Goal: Information Seeking & Learning: Learn about a topic

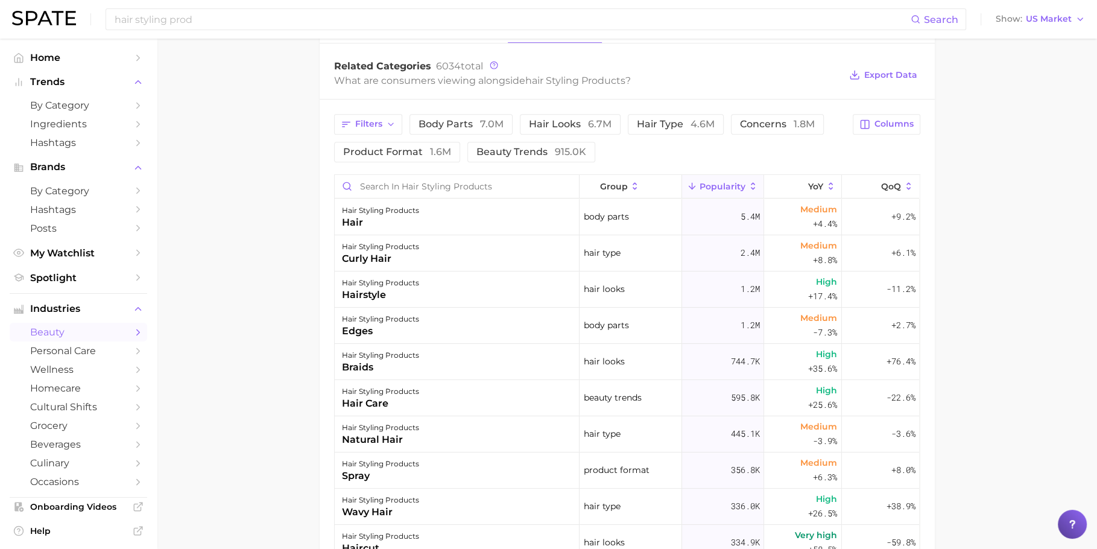
click at [287, 233] on main "1. hair 2. hair styling products 3. hair styling products 4. Subcategory Overvi…" at bounding box center [627, 167] width 940 height 1261
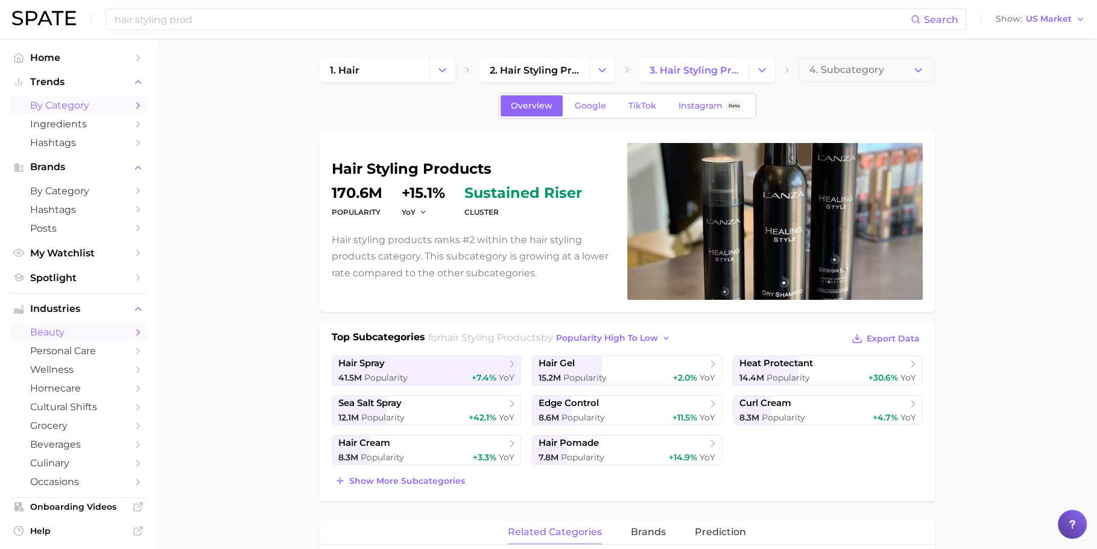
click at [75, 107] on span "by Category" at bounding box center [78, 105] width 97 height 11
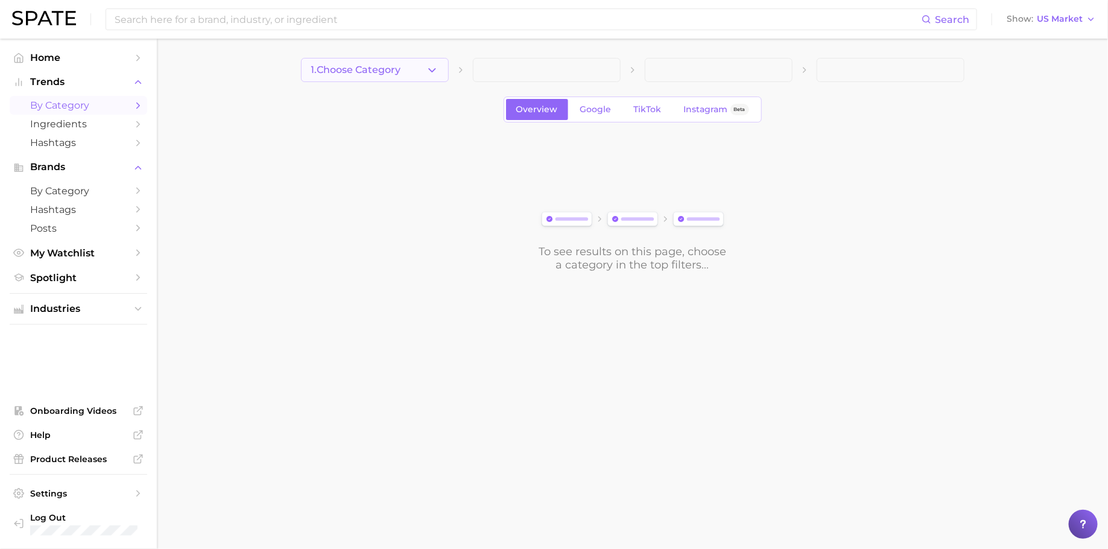
click at [420, 73] on button "1. Choose Category" at bounding box center [375, 70] width 148 height 24
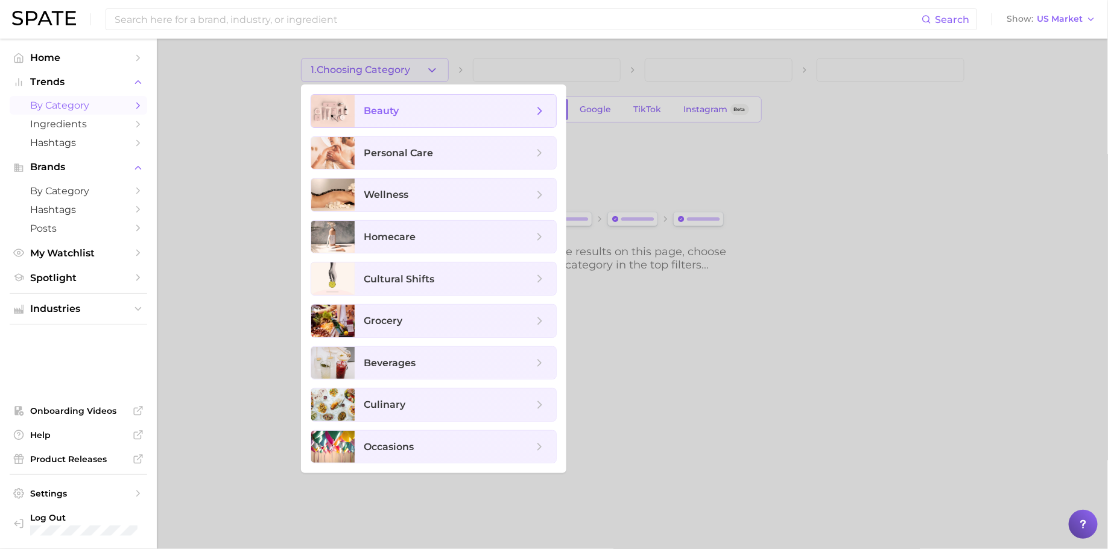
click at [404, 114] on span "beauty" at bounding box center [448, 110] width 169 height 13
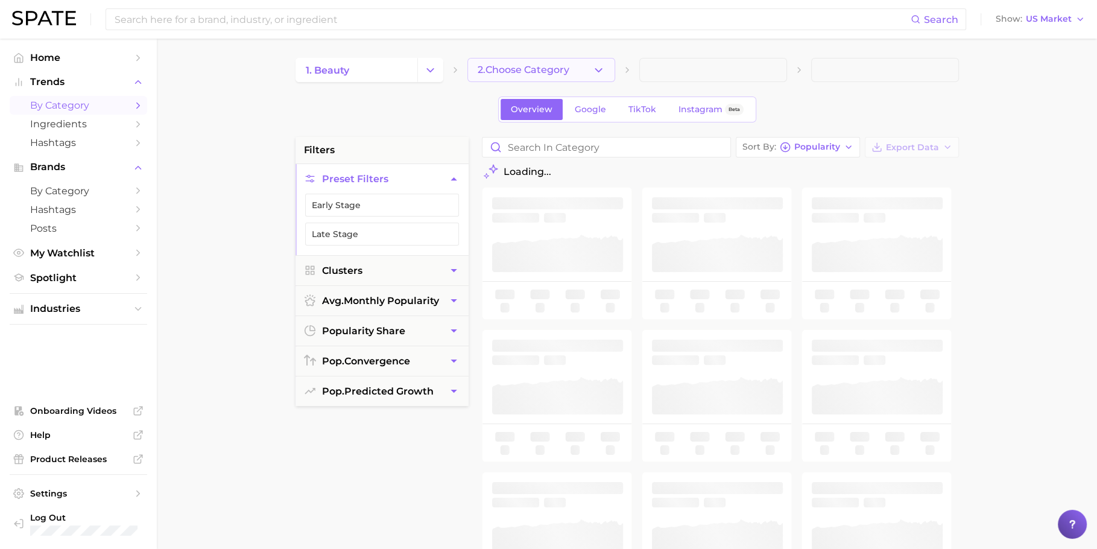
click at [577, 78] on button "2. Choose Category" at bounding box center [541, 70] width 148 height 24
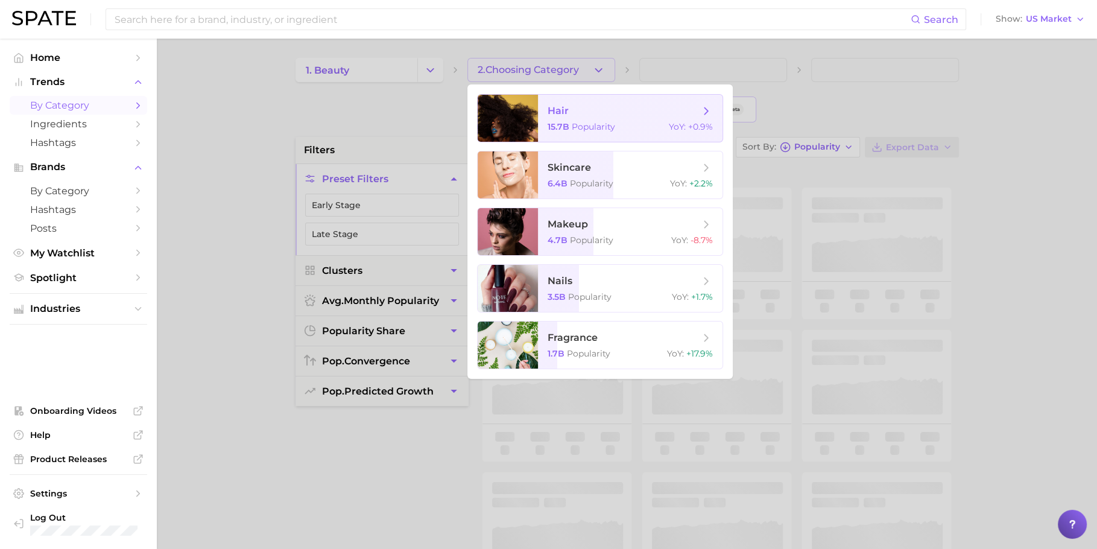
click at [616, 101] on span "hair 15.7b Popularity YoY : +0.9%" at bounding box center [630, 118] width 185 height 47
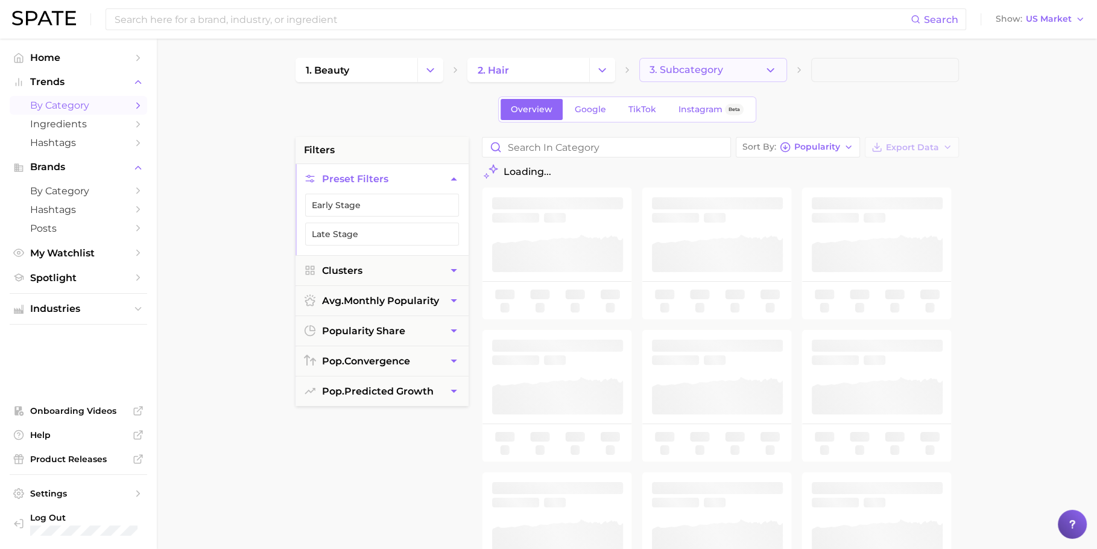
click at [690, 71] on span "3. Subcategory" at bounding box center [687, 70] width 74 height 11
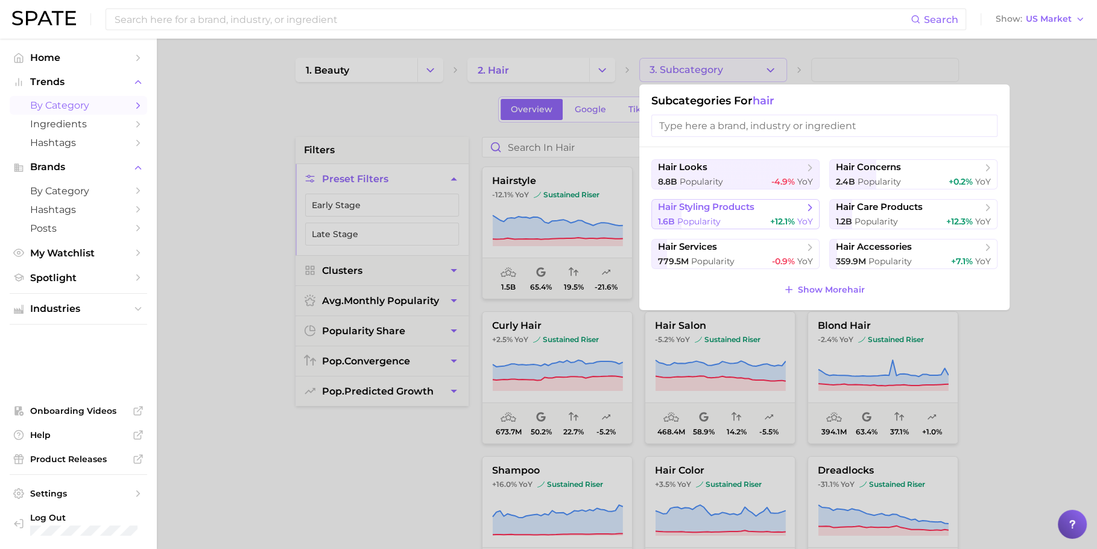
click at [708, 214] on button "hair styling products 1.6b Popularity +12.1% YoY" at bounding box center [735, 214] width 168 height 30
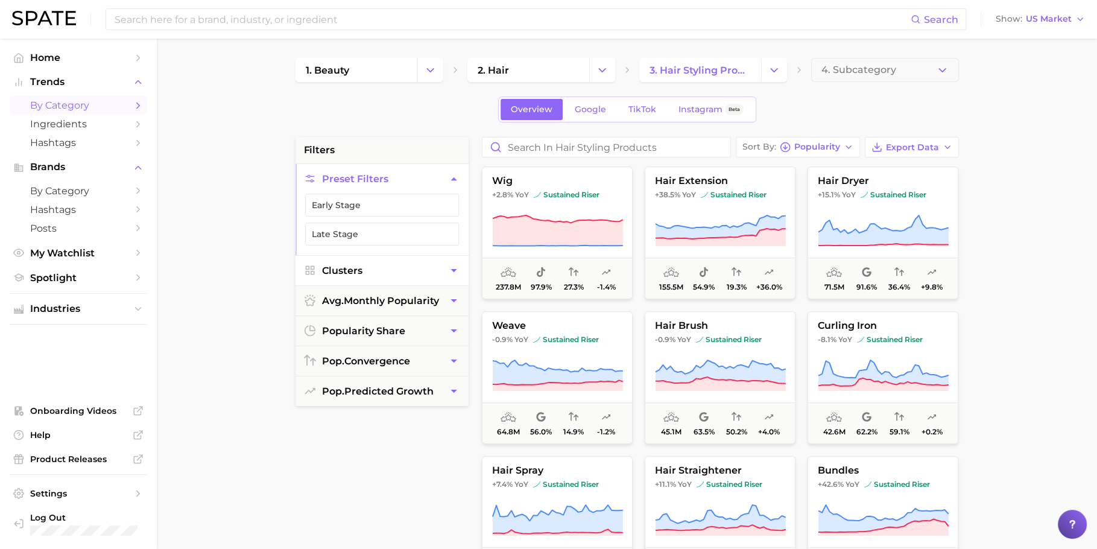
click at [378, 258] on button "Clusters" at bounding box center [382, 271] width 173 height 30
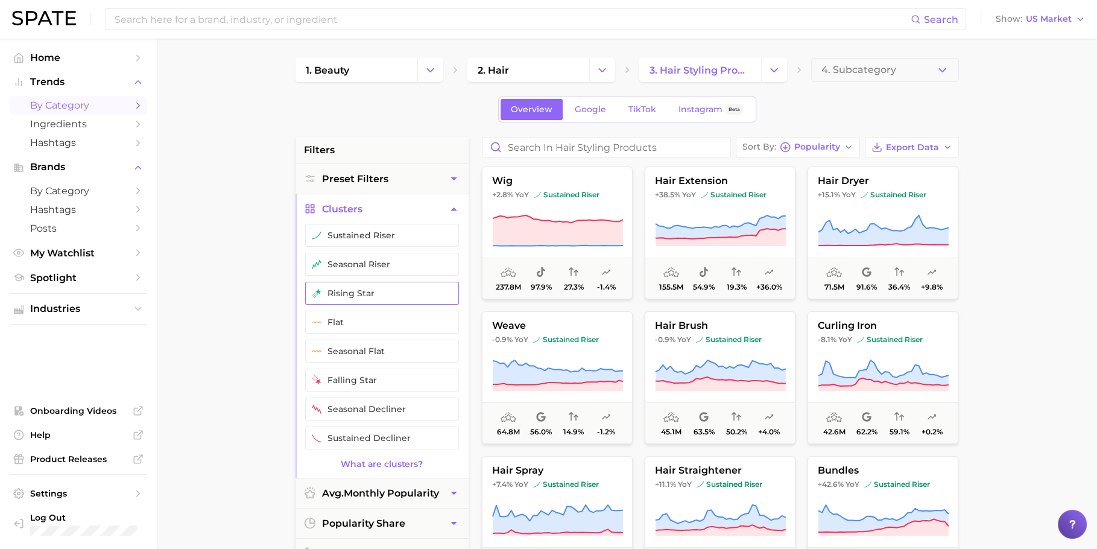
click at [356, 296] on button "rising star" at bounding box center [382, 293] width 154 height 23
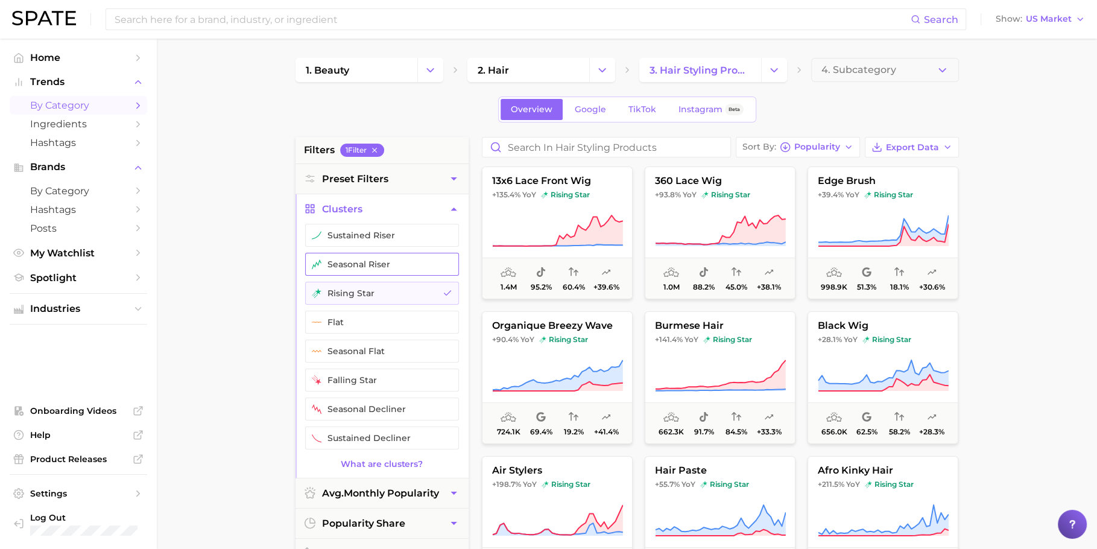
click at [362, 269] on button "seasonal riser" at bounding box center [382, 264] width 154 height 23
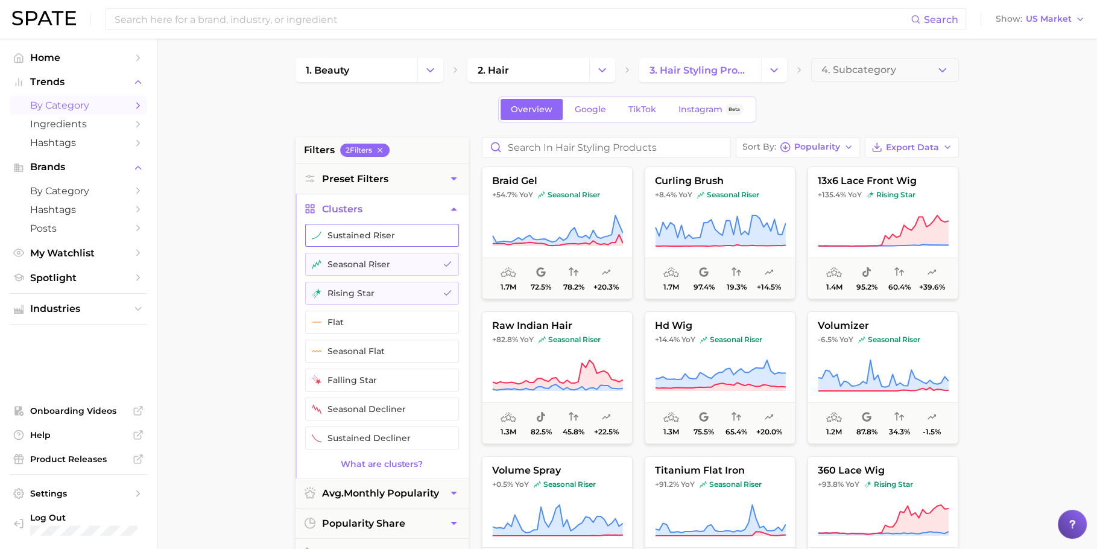
click at [363, 243] on button "sustained riser" at bounding box center [382, 235] width 154 height 23
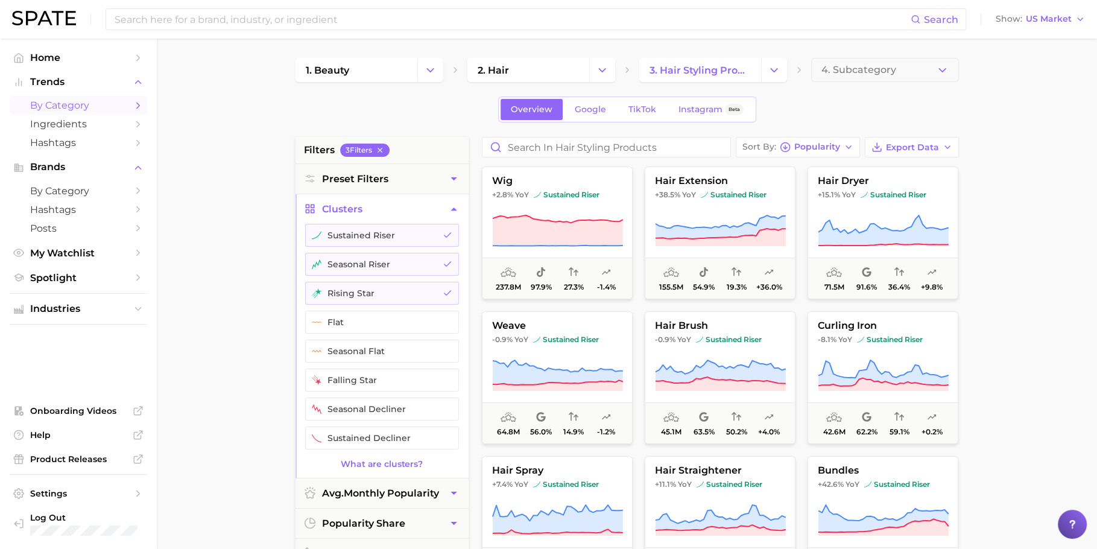
click at [373, 204] on button "Clusters" at bounding box center [382, 209] width 173 height 30
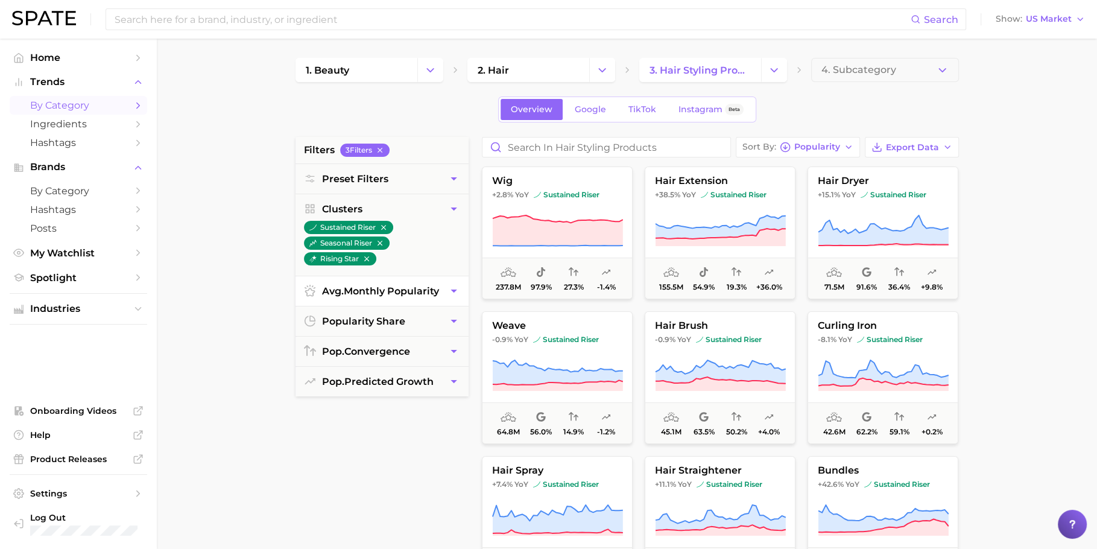
click at [394, 291] on span "avg. monthly popularity" at bounding box center [380, 290] width 117 height 11
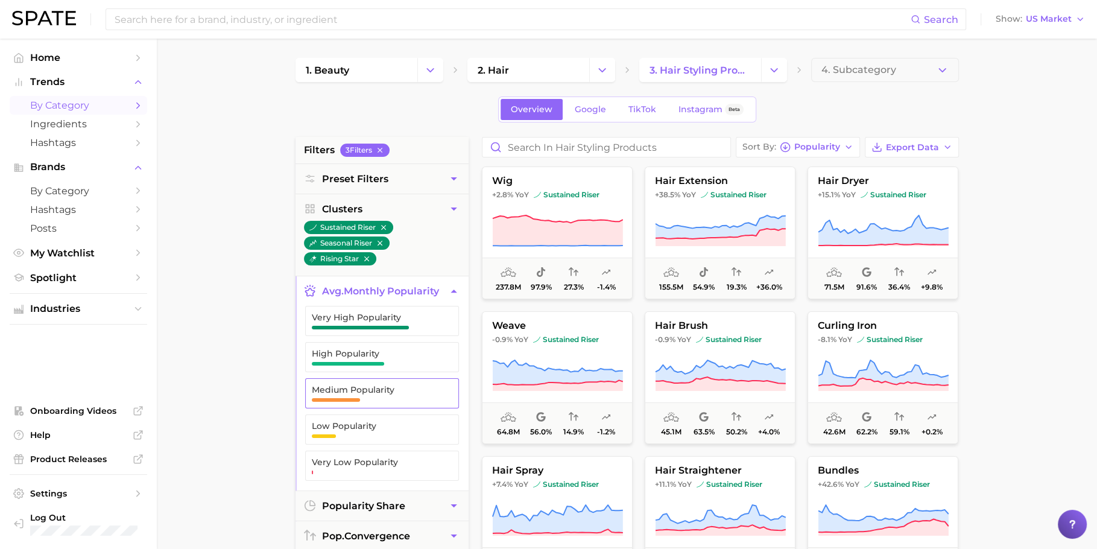
click at [372, 385] on span "Medium Popularity" at bounding box center [372, 390] width 121 height 10
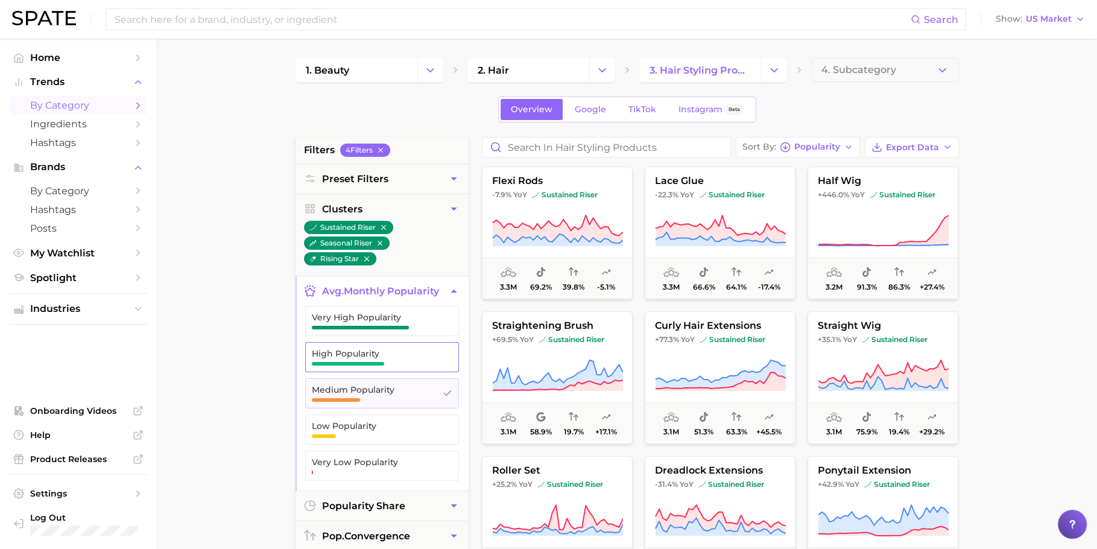
click at [372, 358] on span "High Popularity" at bounding box center [372, 357] width 121 height 17
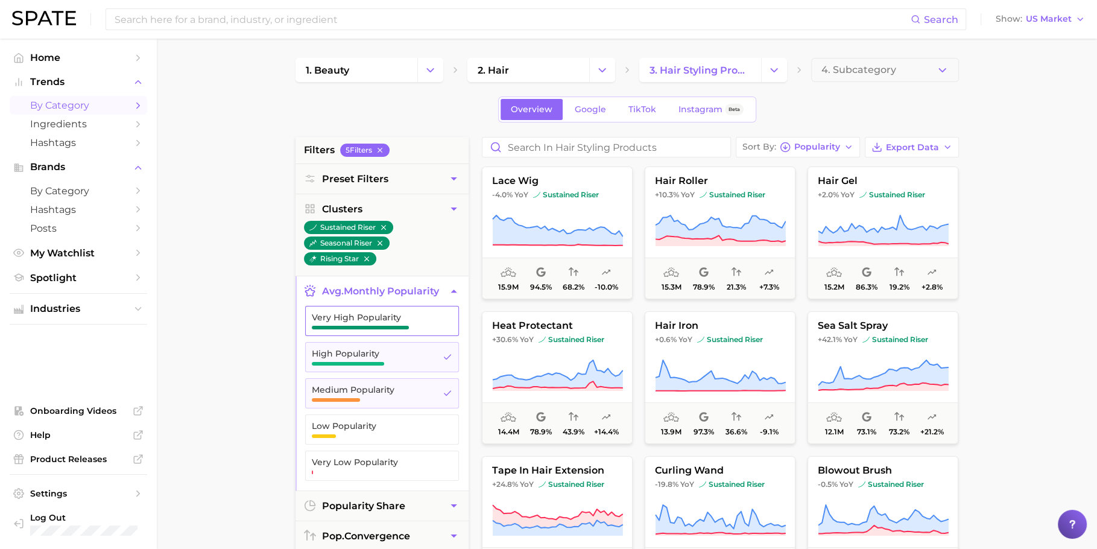
click at [371, 332] on button "Very High Popularity" at bounding box center [382, 321] width 154 height 30
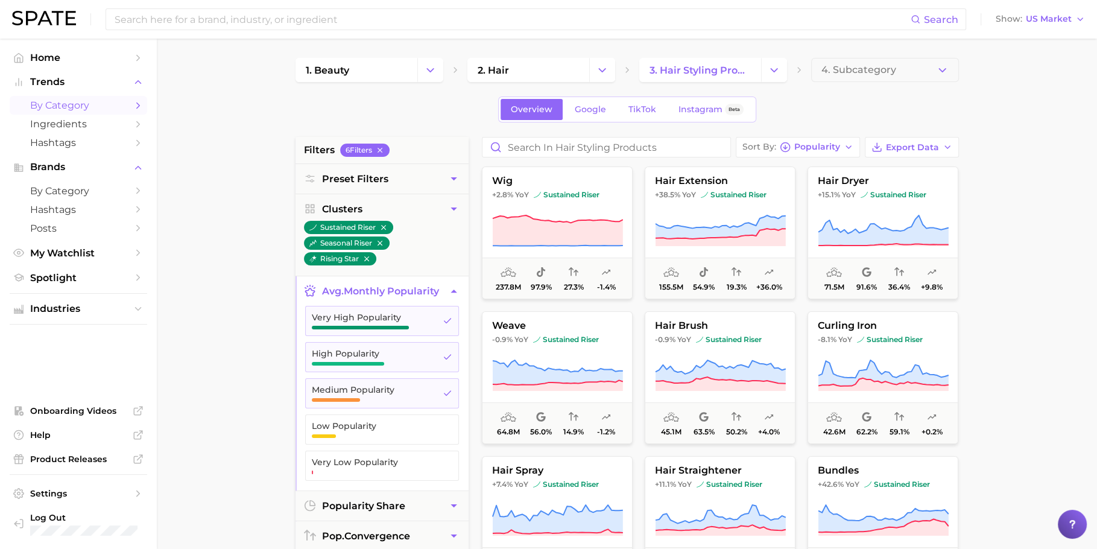
click at [374, 291] on span "avg. monthly popularity" at bounding box center [380, 290] width 117 height 11
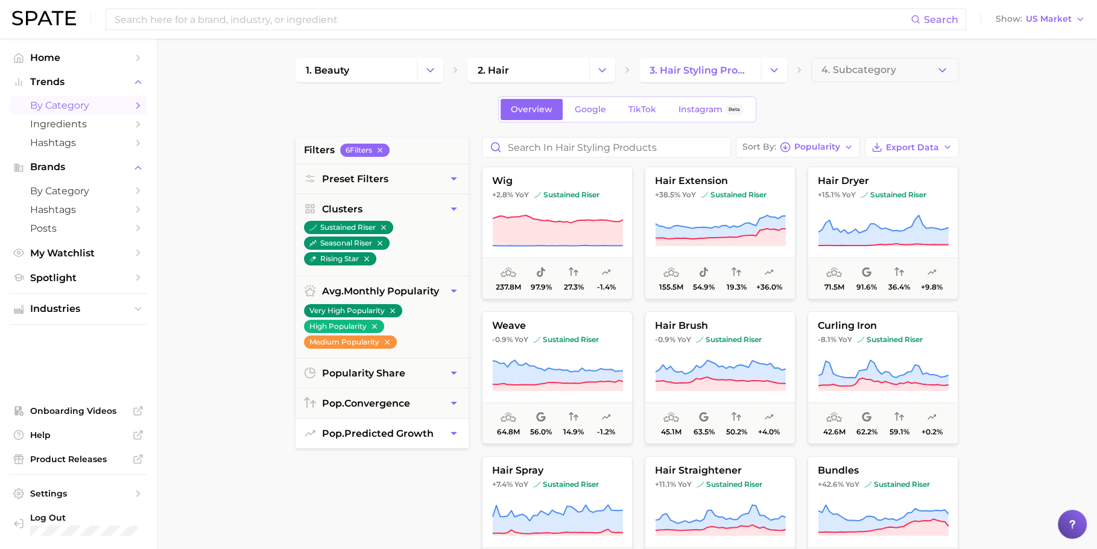
click at [382, 429] on span "pop. predicted growth" at bounding box center [378, 433] width 112 height 11
click at [382, 492] on span "Likely" at bounding box center [372, 496] width 121 height 10
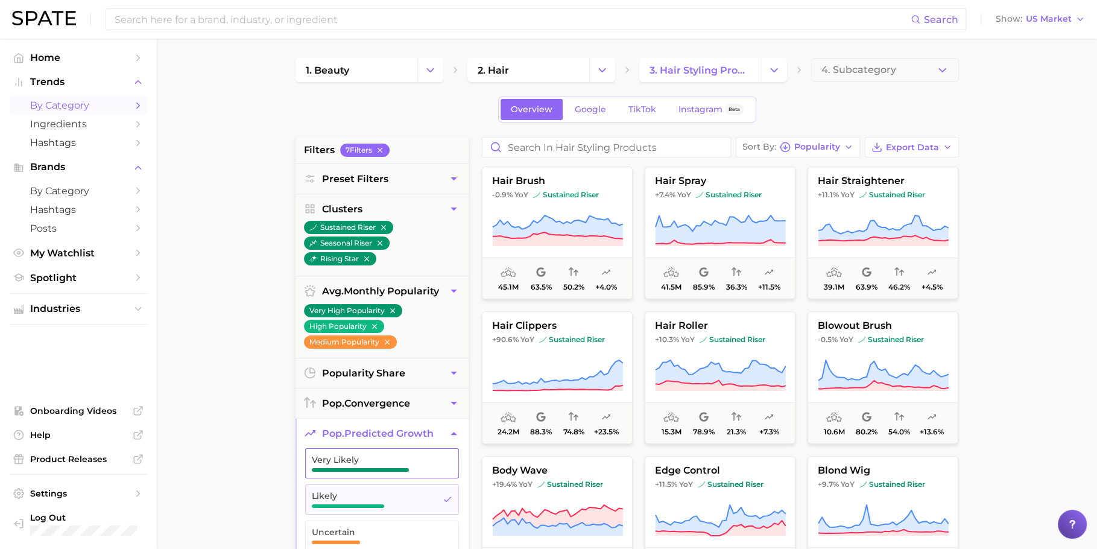
click at [383, 470] on button "Very Likely" at bounding box center [382, 463] width 154 height 30
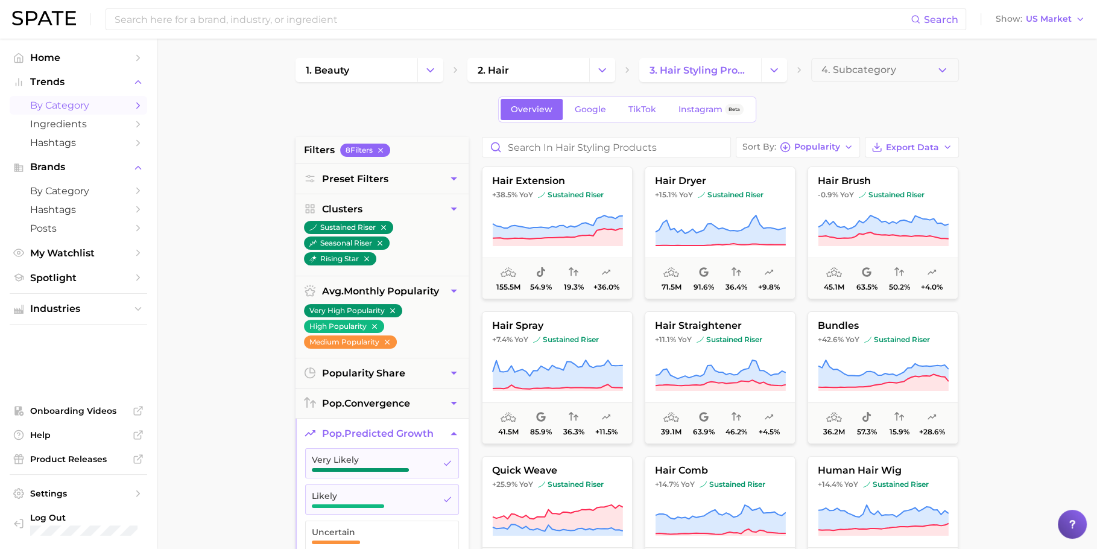
click at [382, 438] on button "pop. predicted growth" at bounding box center [382, 434] width 173 height 30
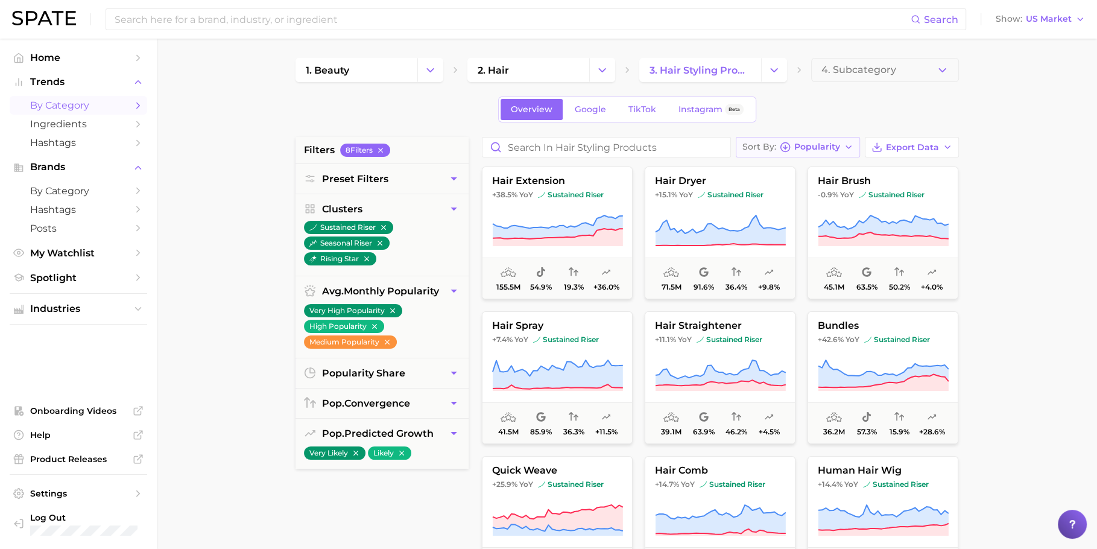
click at [785, 152] on button "Sort By Popularity" at bounding box center [798, 147] width 124 height 21
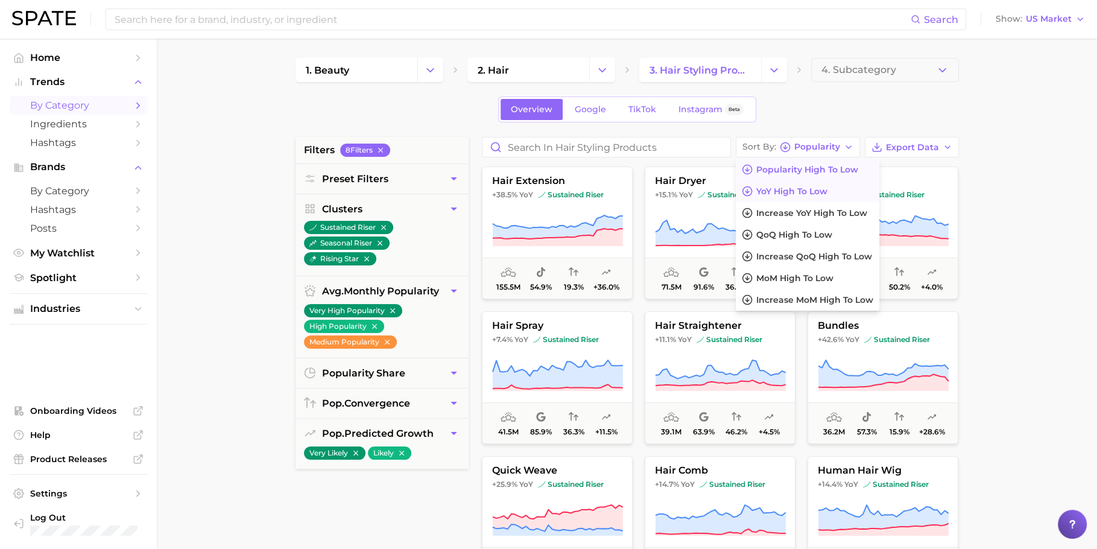
click at [809, 180] on button "YoY high to low" at bounding box center [808, 191] width 144 height 22
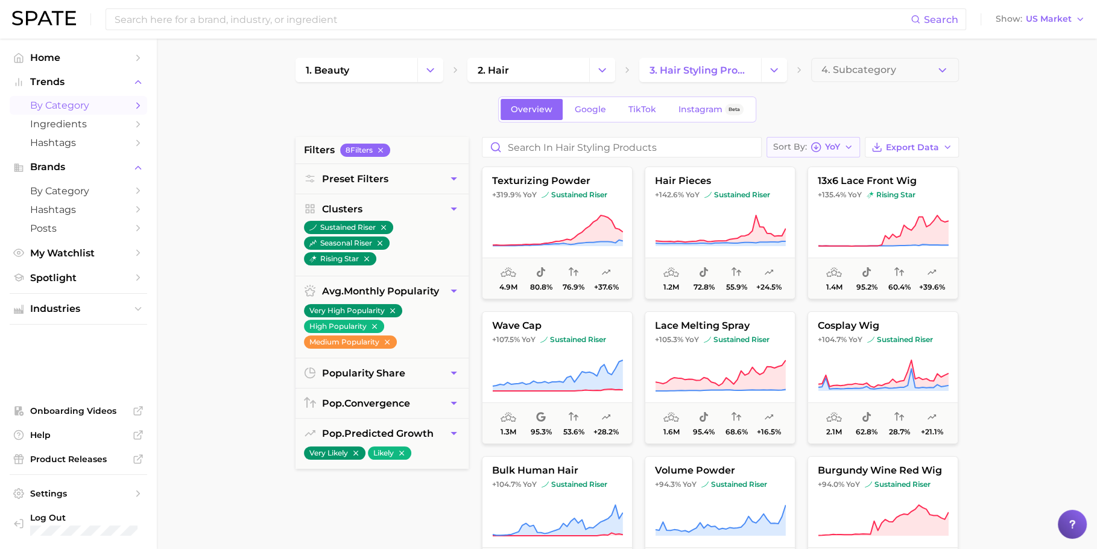
click at [805, 144] on span "Sort By" at bounding box center [790, 147] width 34 height 7
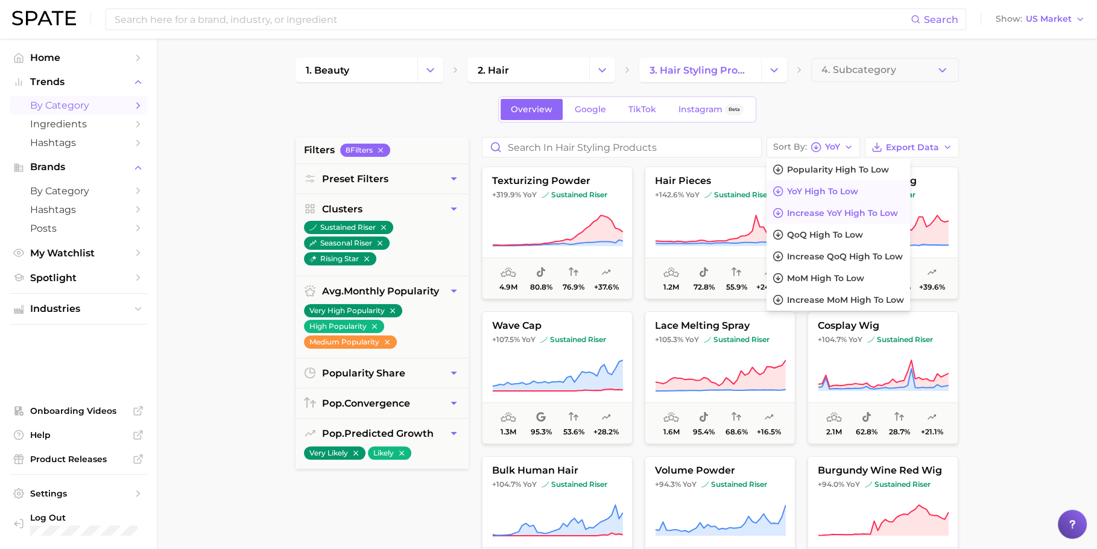
click at [829, 212] on span "Increase YoY high to low" at bounding box center [842, 213] width 111 height 10
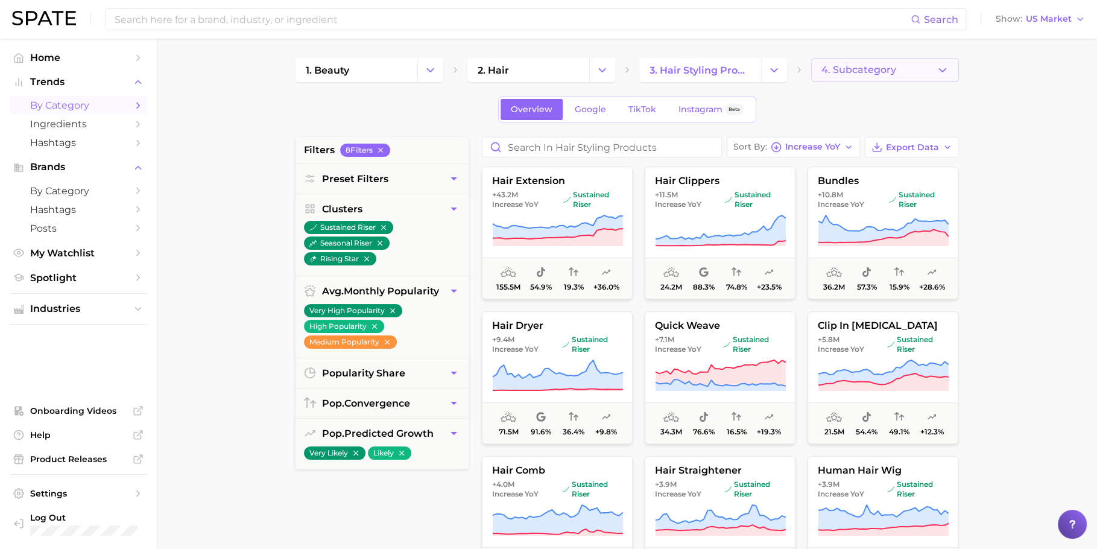
click at [887, 73] on span "4. Subcategory" at bounding box center [859, 70] width 75 height 11
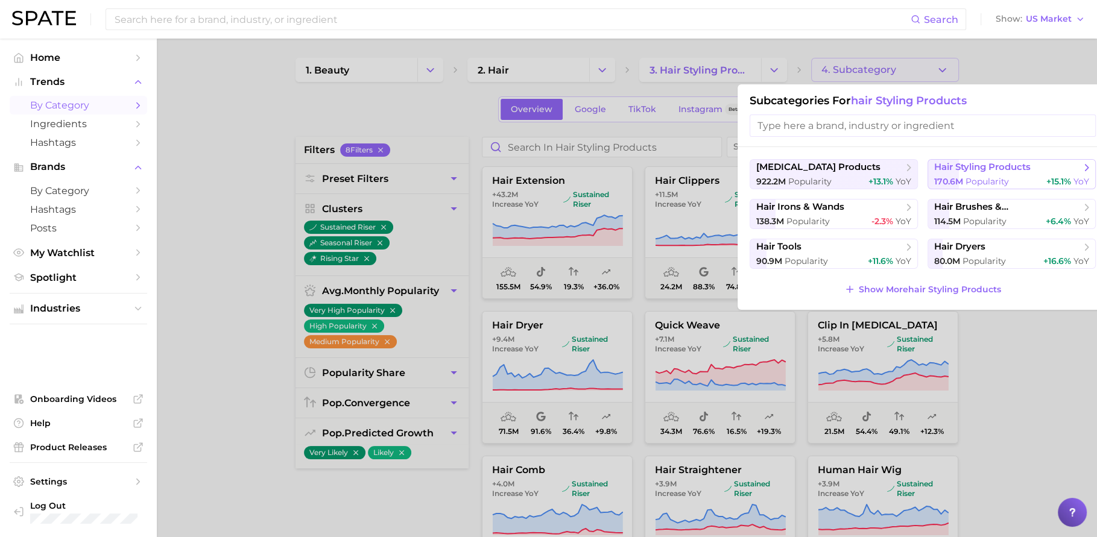
click at [993, 174] on button "hair styling products 170.6m Popularity +15.1% YoY" at bounding box center [1012, 174] width 168 height 30
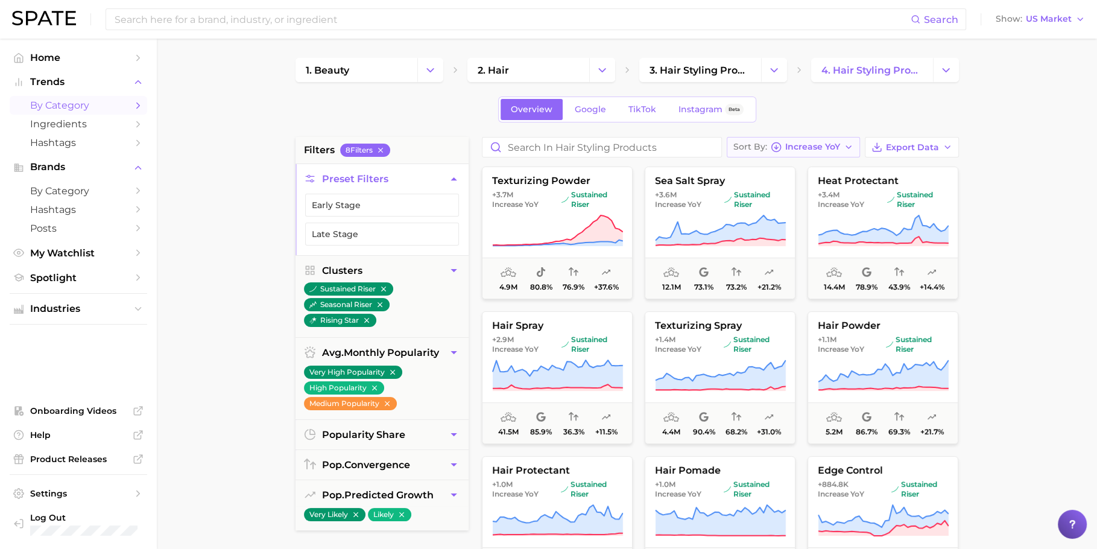
click at [811, 148] on span "Increase YoY" at bounding box center [812, 147] width 55 height 7
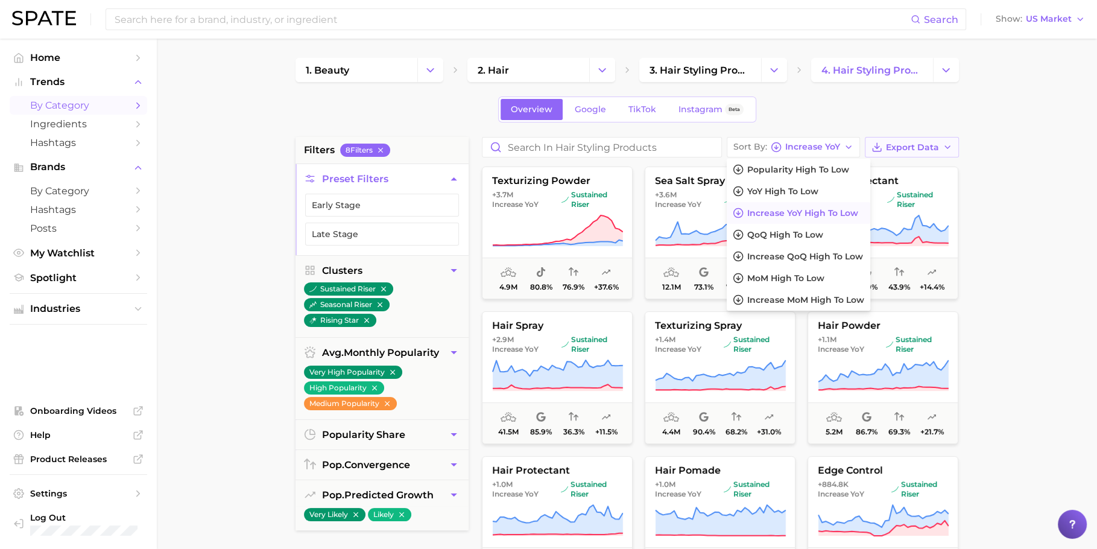
click at [913, 144] on span "Export Data" at bounding box center [912, 147] width 53 height 10
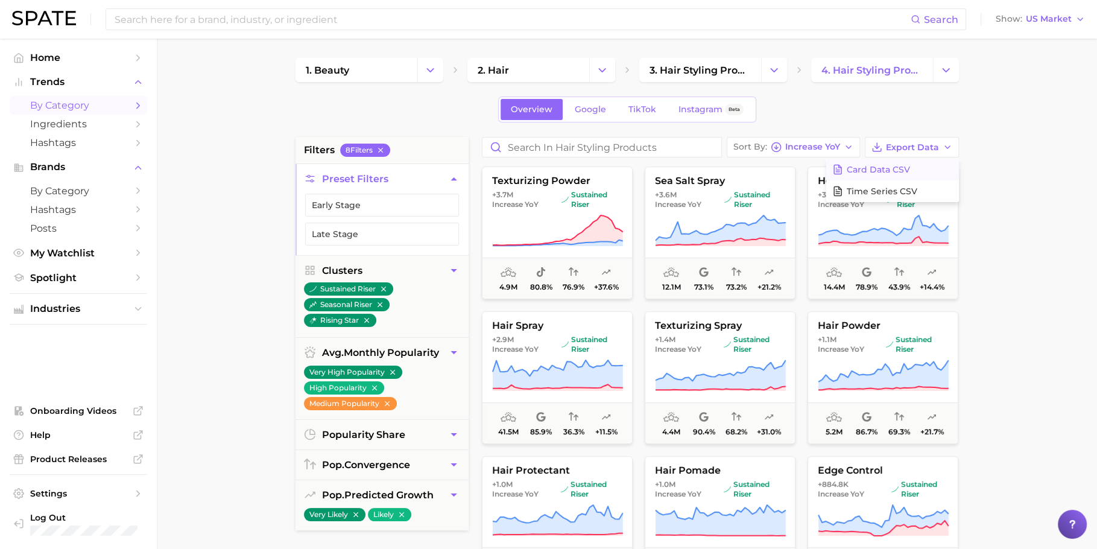
click at [904, 168] on span "Card Data CSV" at bounding box center [878, 170] width 63 height 10
click at [689, 361] on icon at bounding box center [720, 376] width 131 height 34
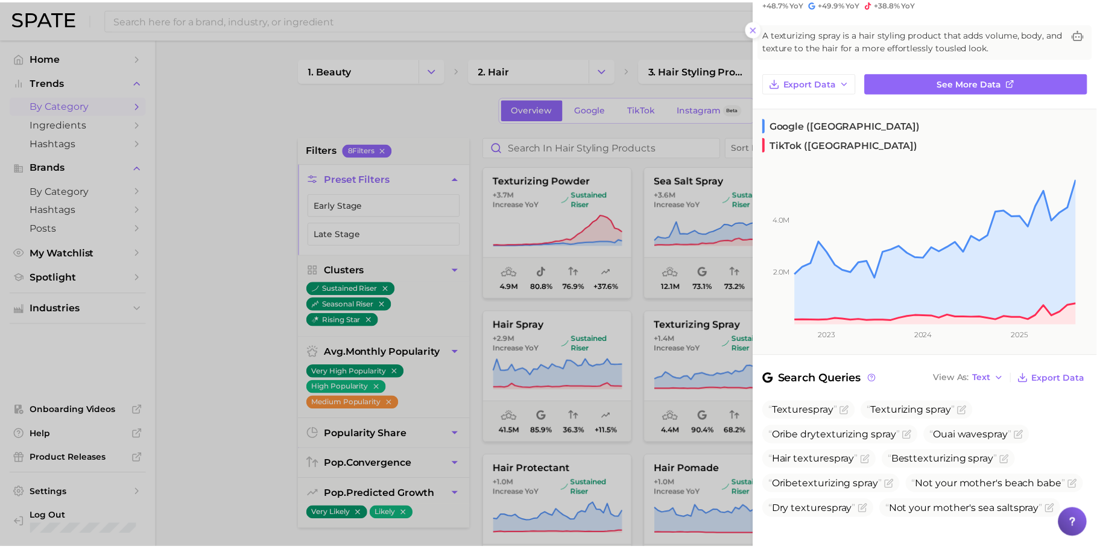
scroll to position [168, 0]
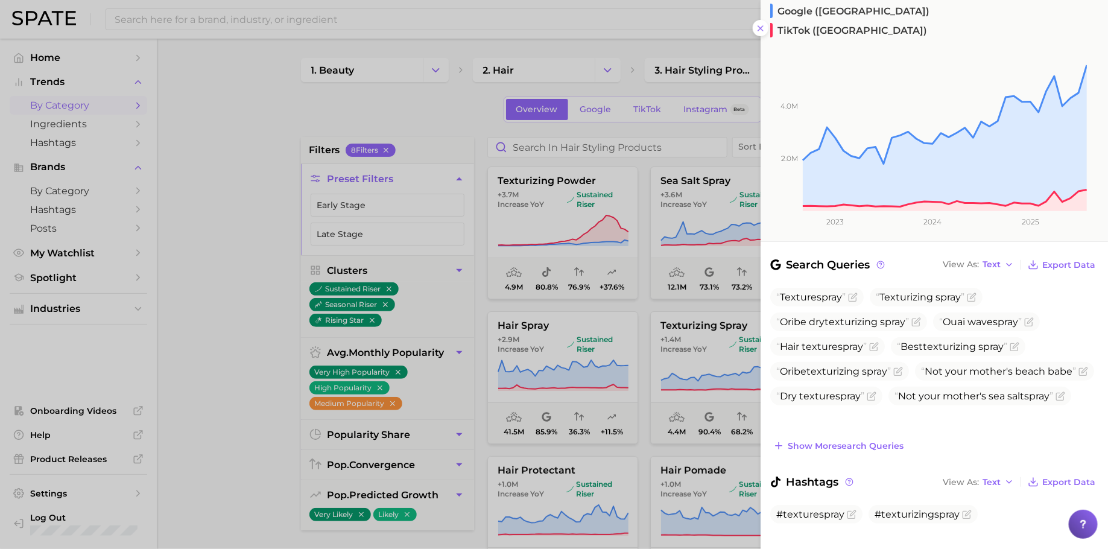
click at [593, 393] on div at bounding box center [554, 274] width 1108 height 549
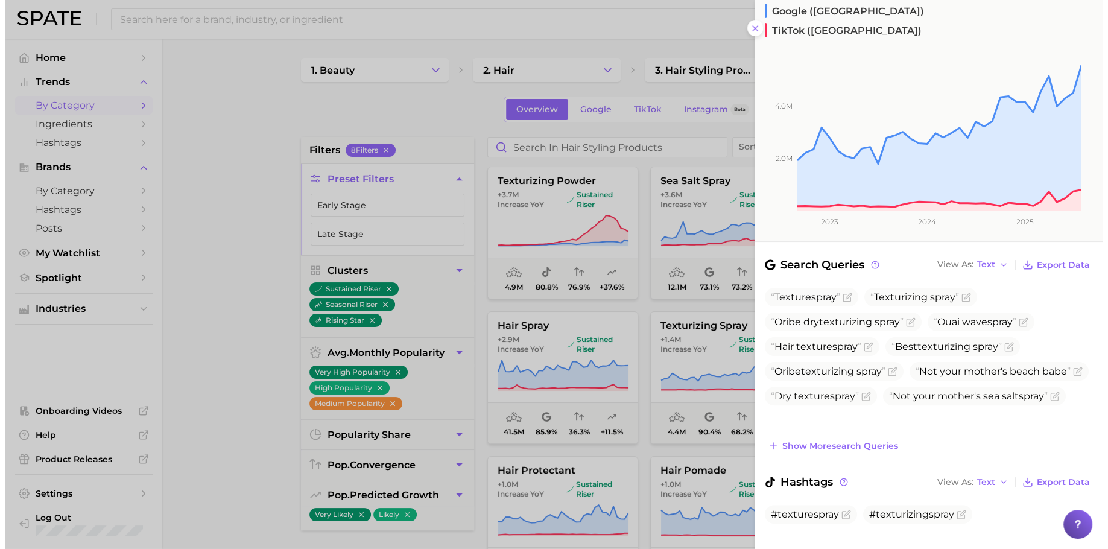
scroll to position [0, 0]
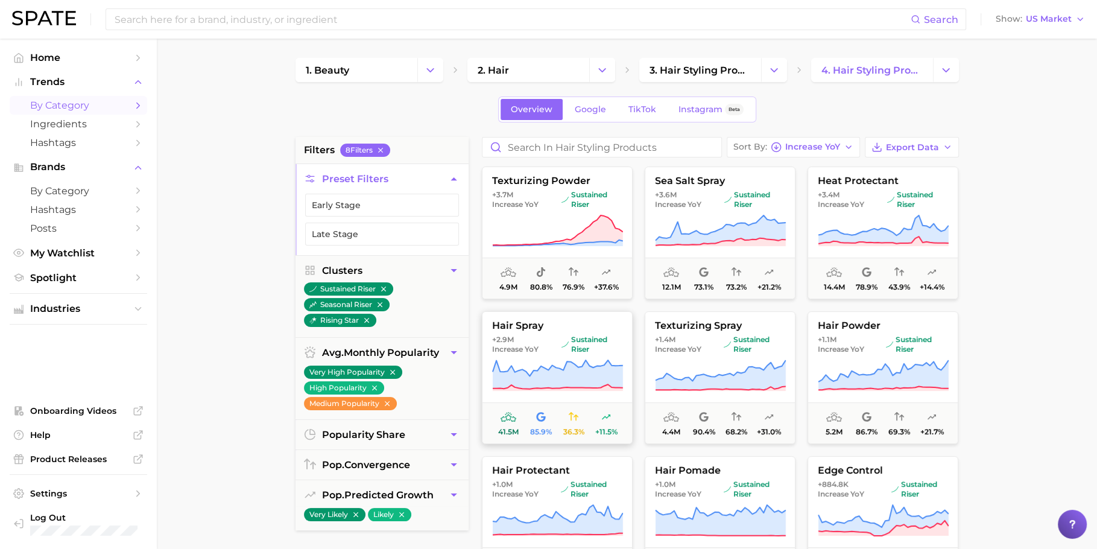
click at [567, 359] on icon at bounding box center [557, 376] width 131 height 34
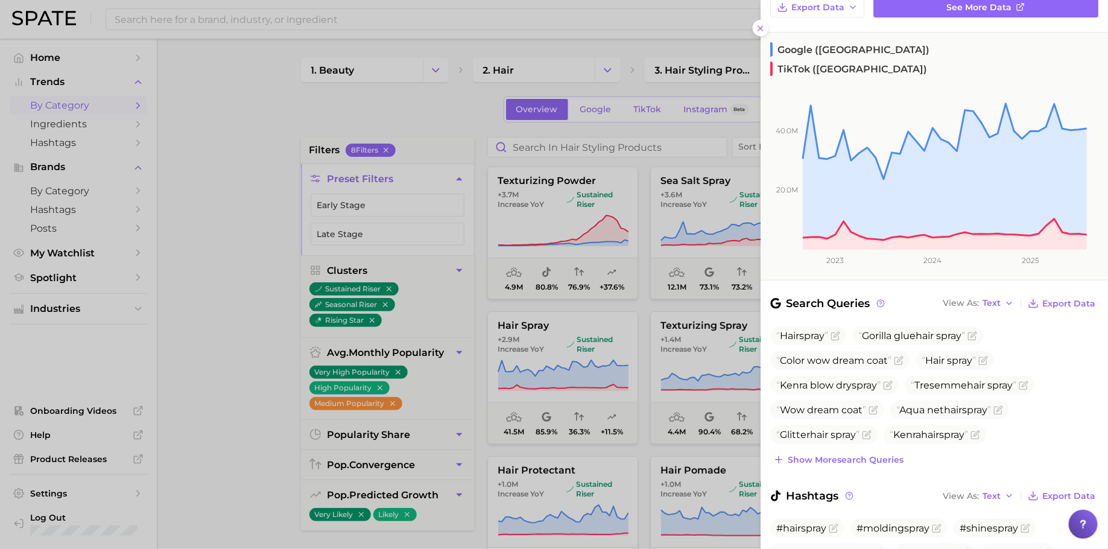
scroll to position [121, 0]
click at [859, 455] on span "Show more search queries" at bounding box center [846, 460] width 116 height 10
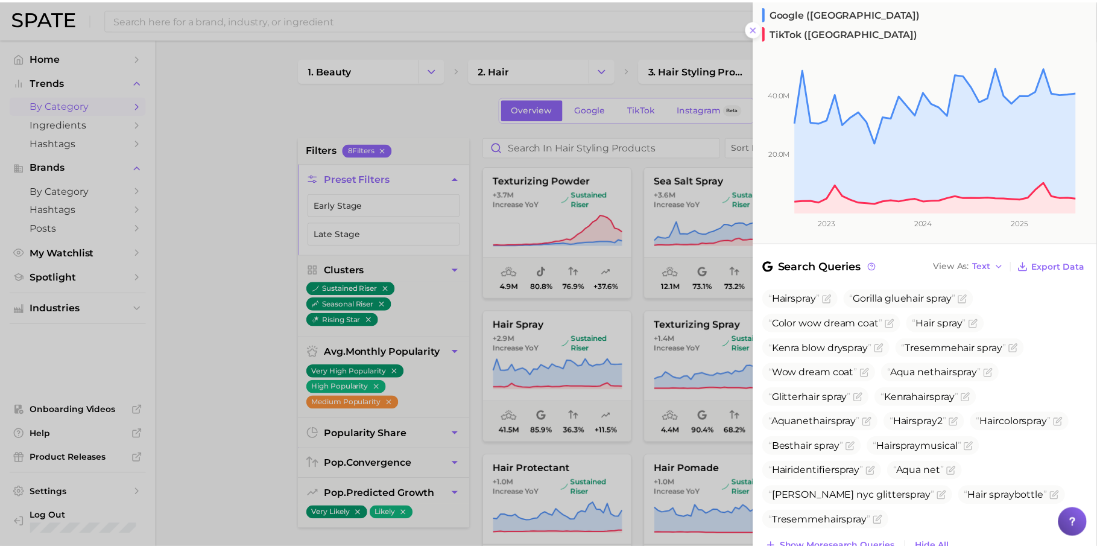
scroll to position [243, 0]
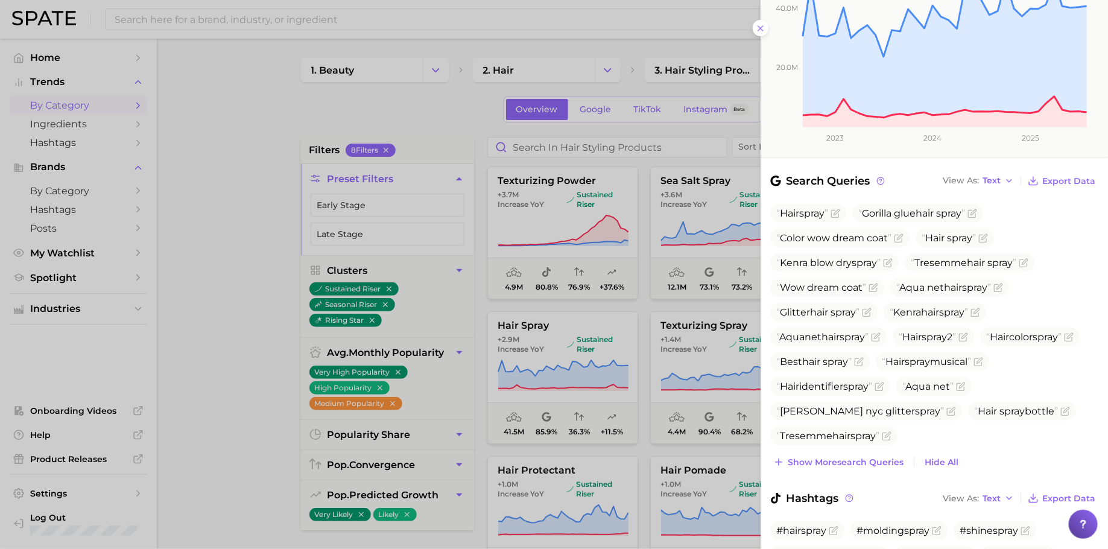
click at [597, 404] on div at bounding box center [554, 274] width 1108 height 549
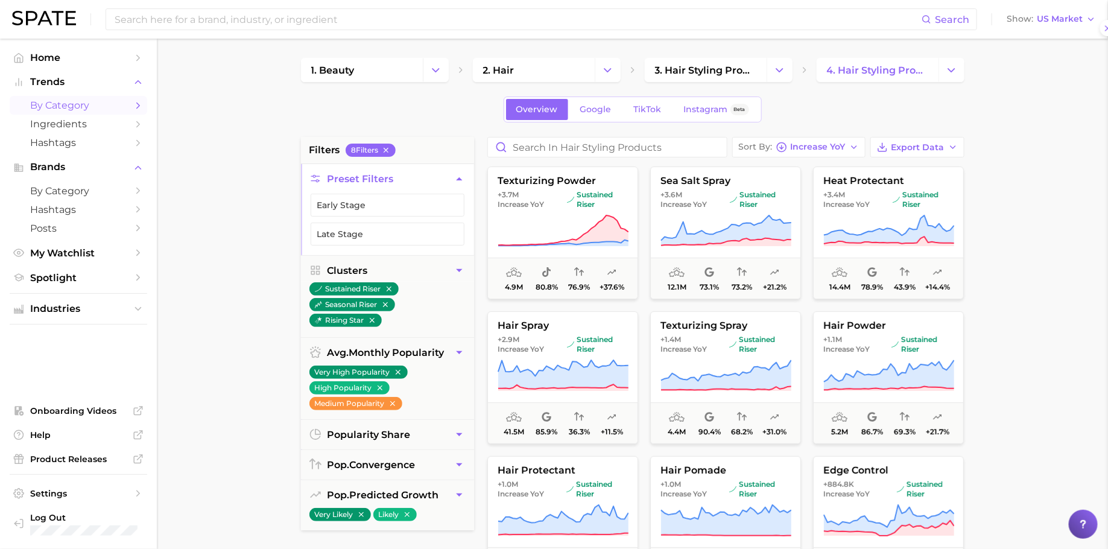
scroll to position [0, 0]
click at [830, 217] on icon at bounding box center [883, 231] width 131 height 34
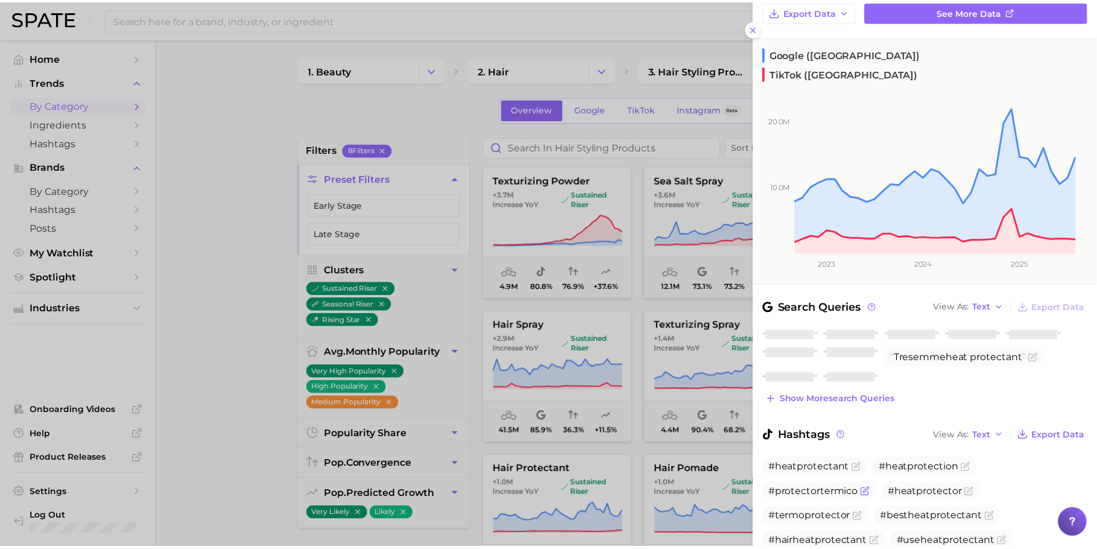
scroll to position [154, 0]
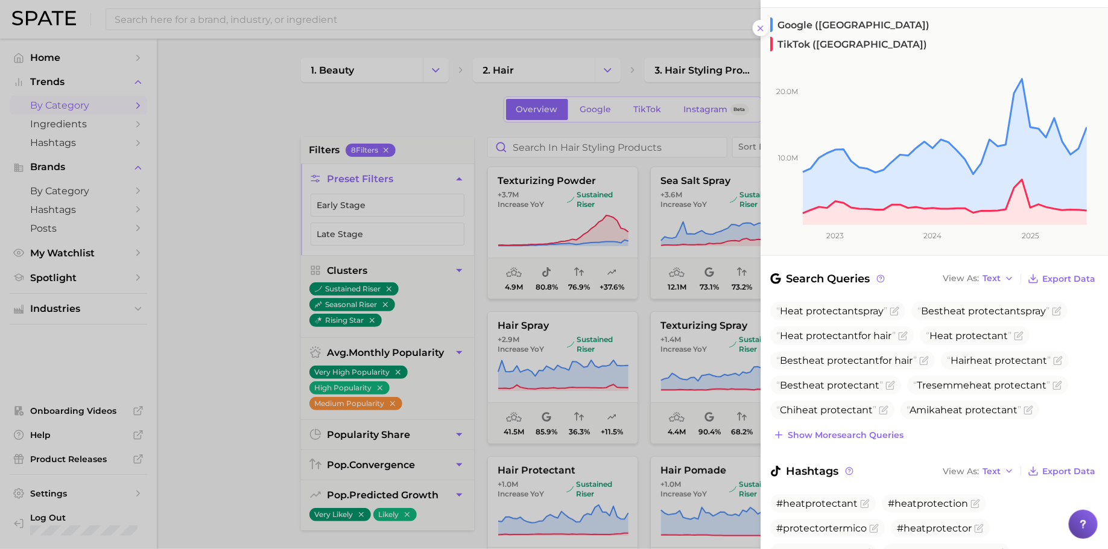
click at [638, 340] on div at bounding box center [554, 274] width 1108 height 549
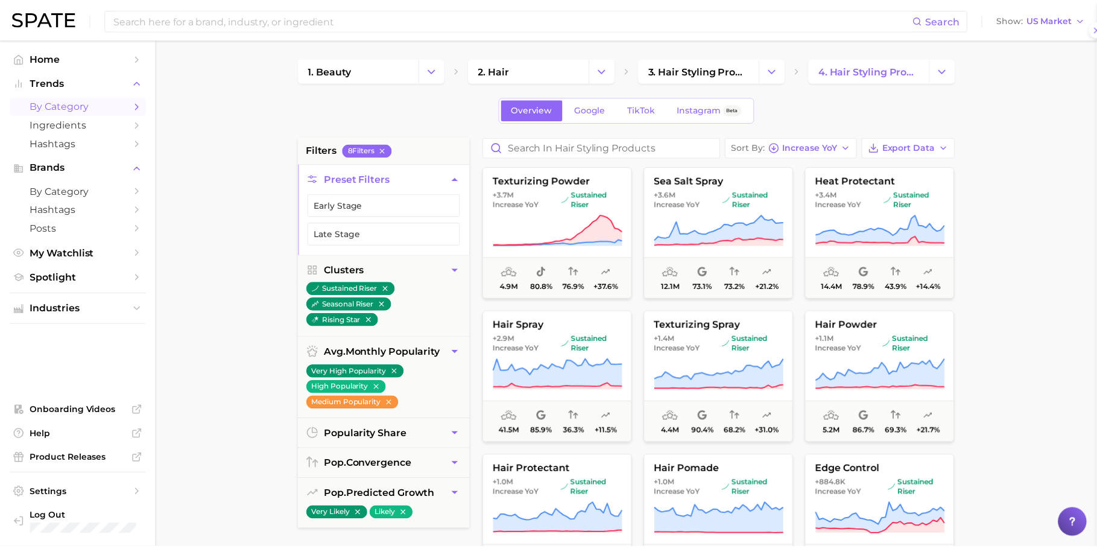
scroll to position [0, 0]
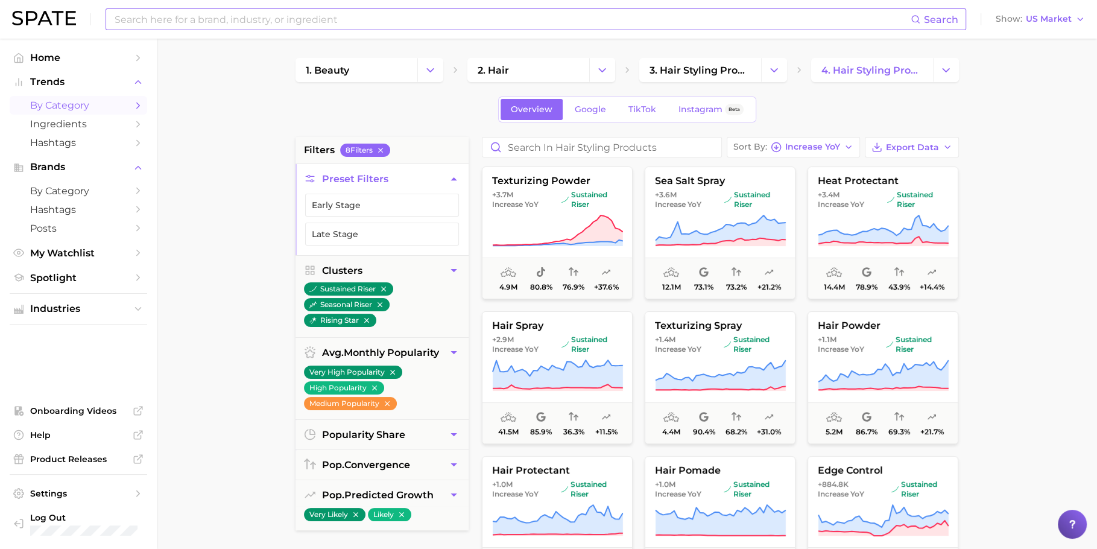
click at [320, 28] on input at bounding box center [511, 19] width 797 height 21
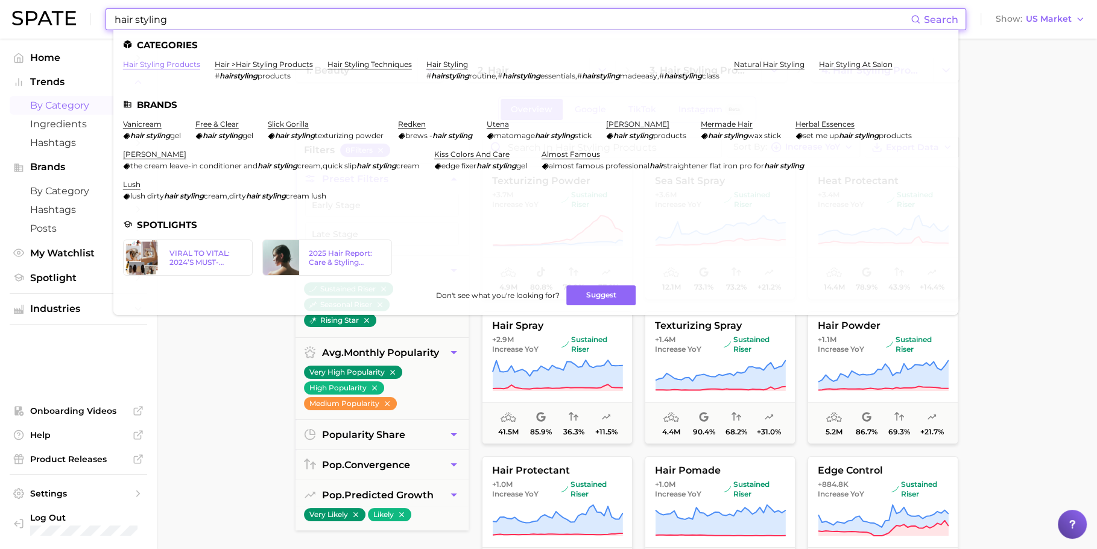
type input "hair styling"
click at [180, 60] on link "hair styling products" at bounding box center [161, 64] width 77 height 9
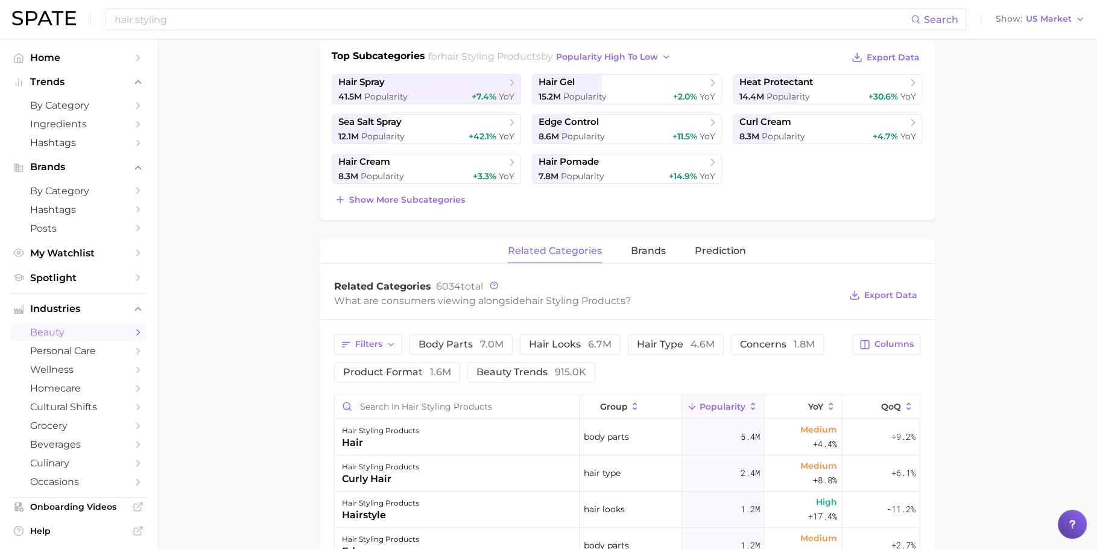
scroll to position [542, 0]
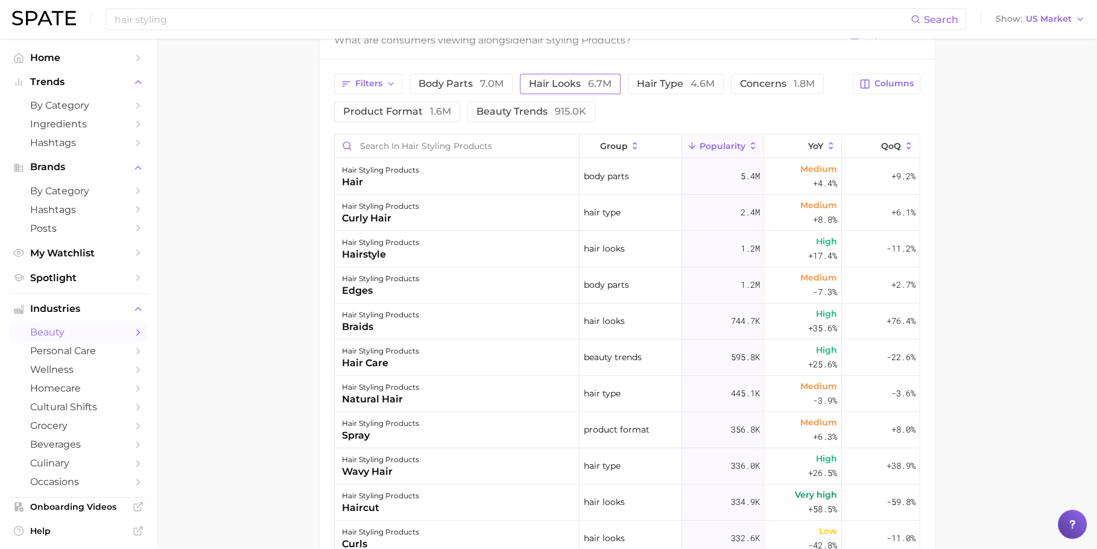
click at [548, 79] on span "hair looks 6.7m" at bounding box center [570, 84] width 83 height 10
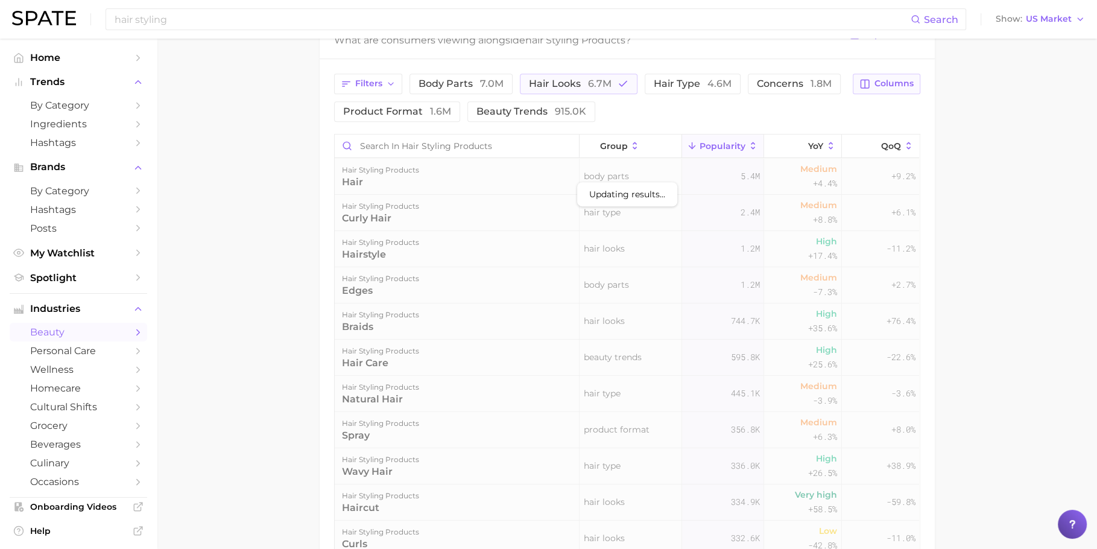
click at [887, 87] on button "Columns" at bounding box center [886, 84] width 67 height 21
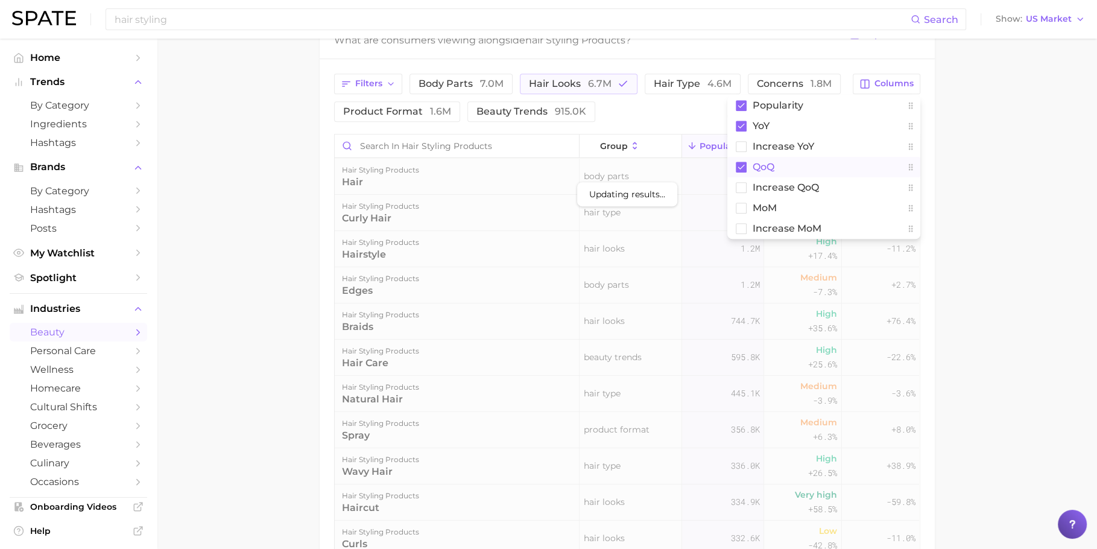
click at [785, 162] on button "QoQ" at bounding box center [823, 167] width 193 height 21
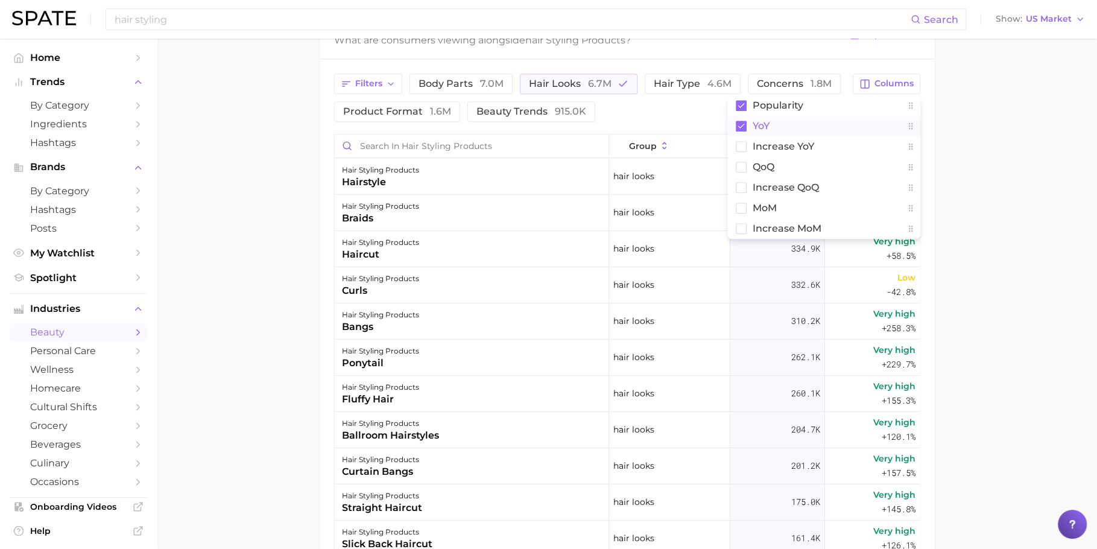
click at [784, 125] on button "YoY" at bounding box center [823, 126] width 193 height 21
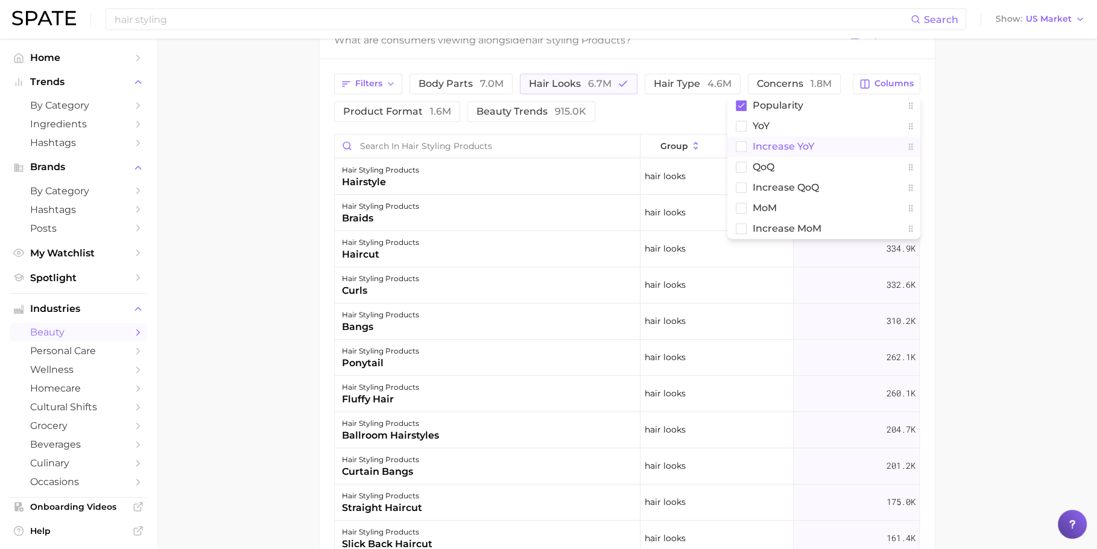
click at [790, 143] on span "Increase YoY" at bounding box center [784, 146] width 62 height 10
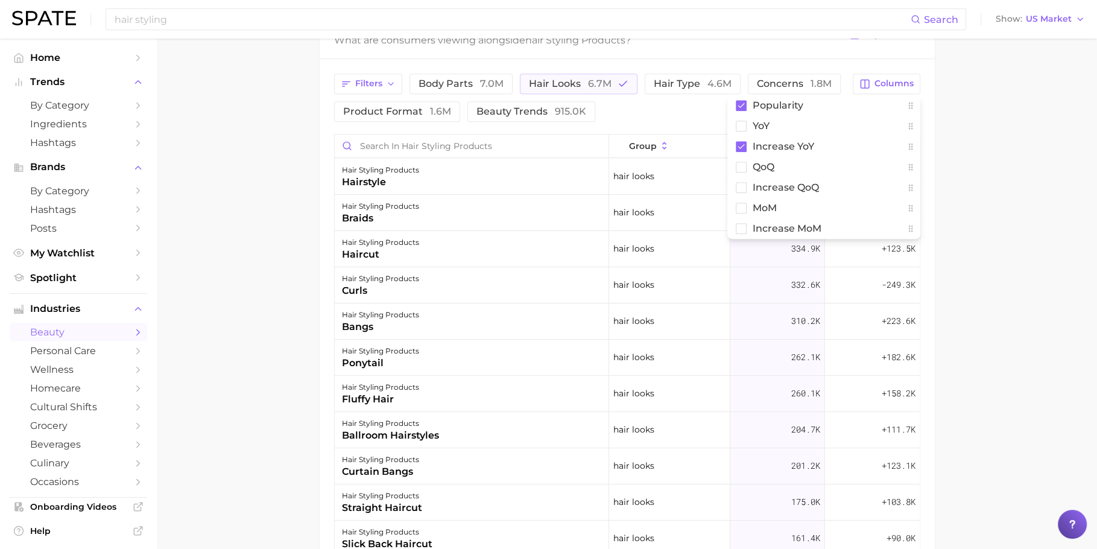
click at [1002, 150] on main "1. hair 2. hair styling products 3. hair styling products 4. Subcategory Overvi…" at bounding box center [627, 127] width 940 height 1261
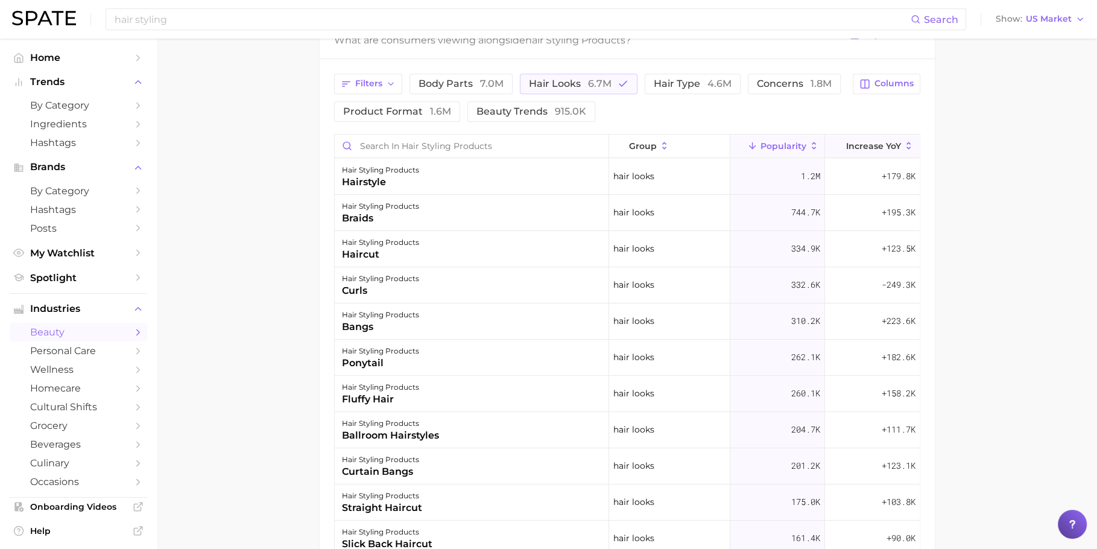
click at [867, 141] on span "Increase YoY" at bounding box center [873, 146] width 55 height 10
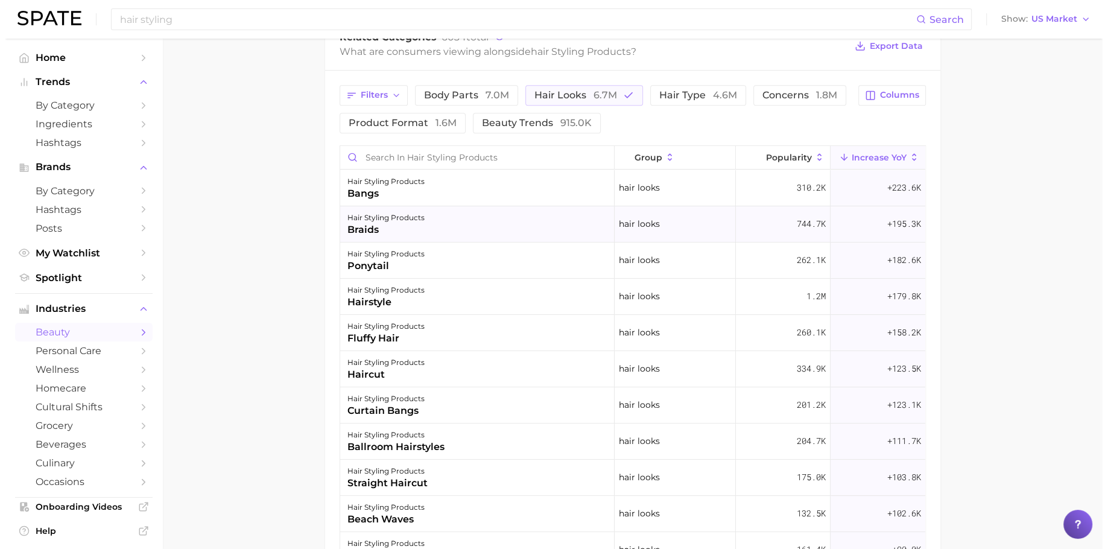
scroll to position [524, 0]
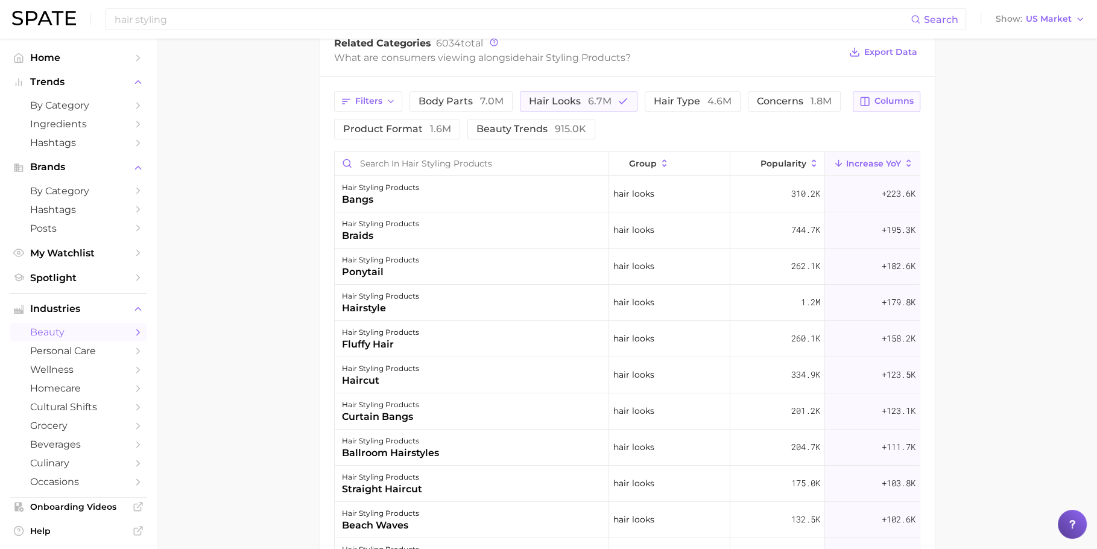
click at [884, 101] on span "Columns" at bounding box center [894, 101] width 39 height 10
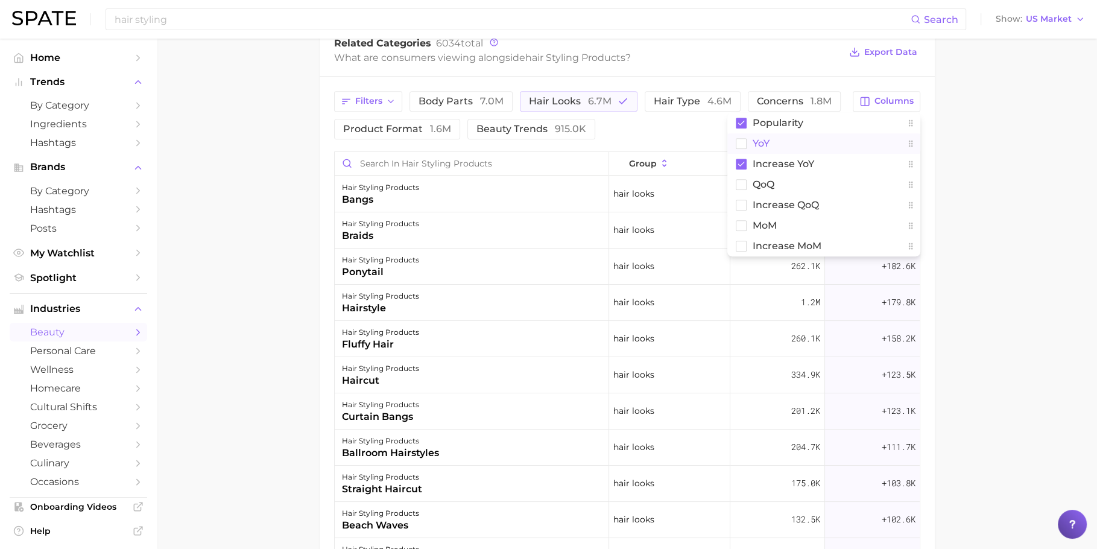
click at [782, 144] on button "YoY" at bounding box center [823, 143] width 193 height 21
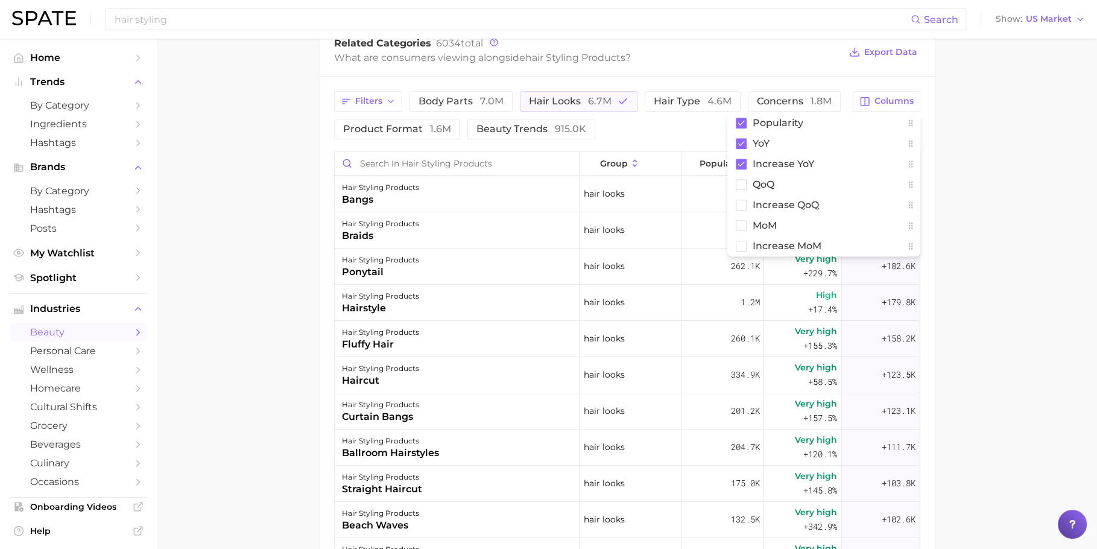
click at [978, 186] on main "1. hair 2. hair styling products 3. hair styling products 4. Subcategory Overvi…" at bounding box center [627, 144] width 940 height 1261
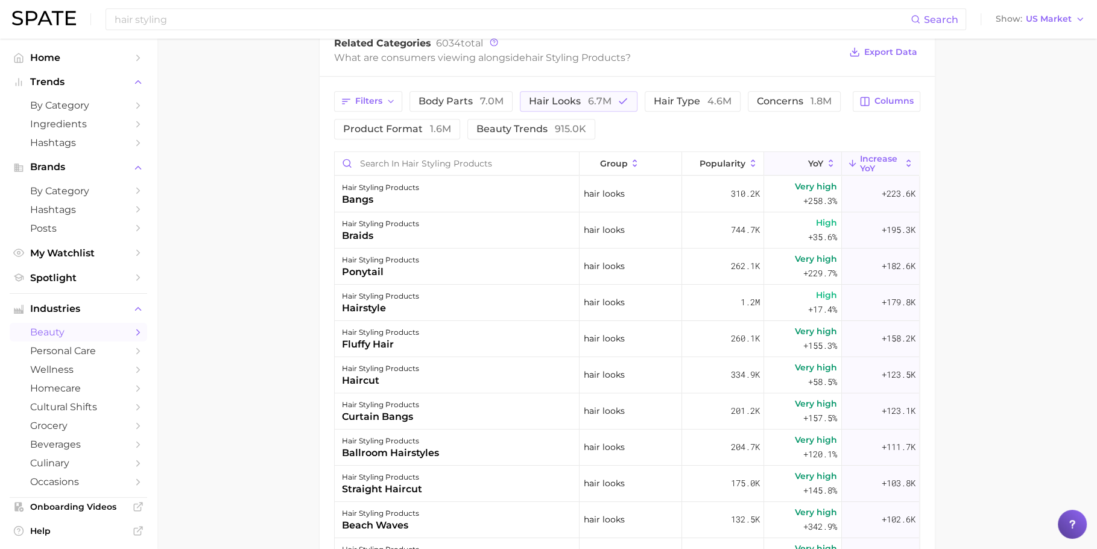
click at [795, 160] on button "YoY" at bounding box center [803, 164] width 78 height 24
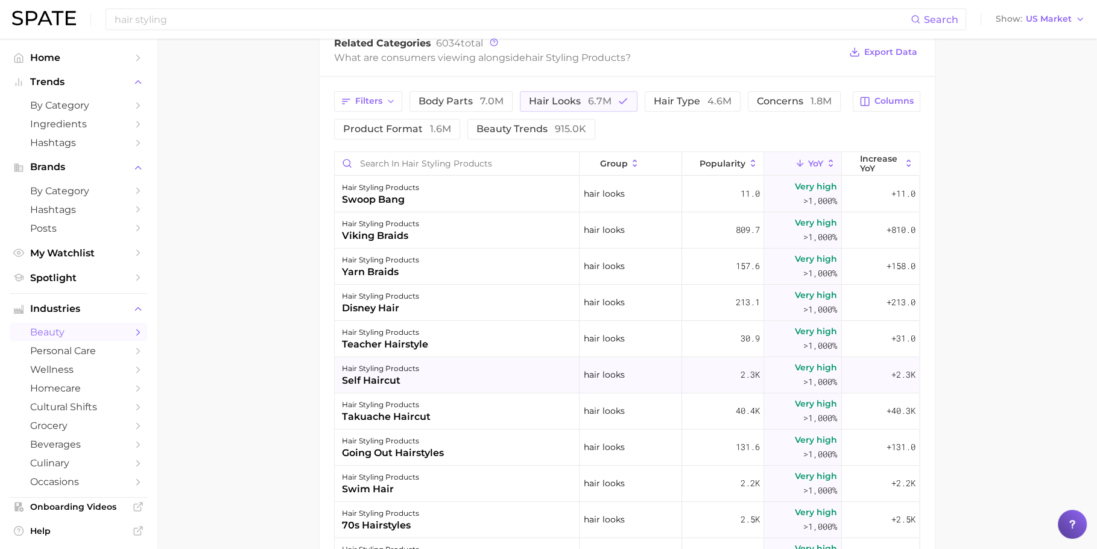
click at [479, 373] on div "hair styling products self haircut" at bounding box center [457, 375] width 245 height 36
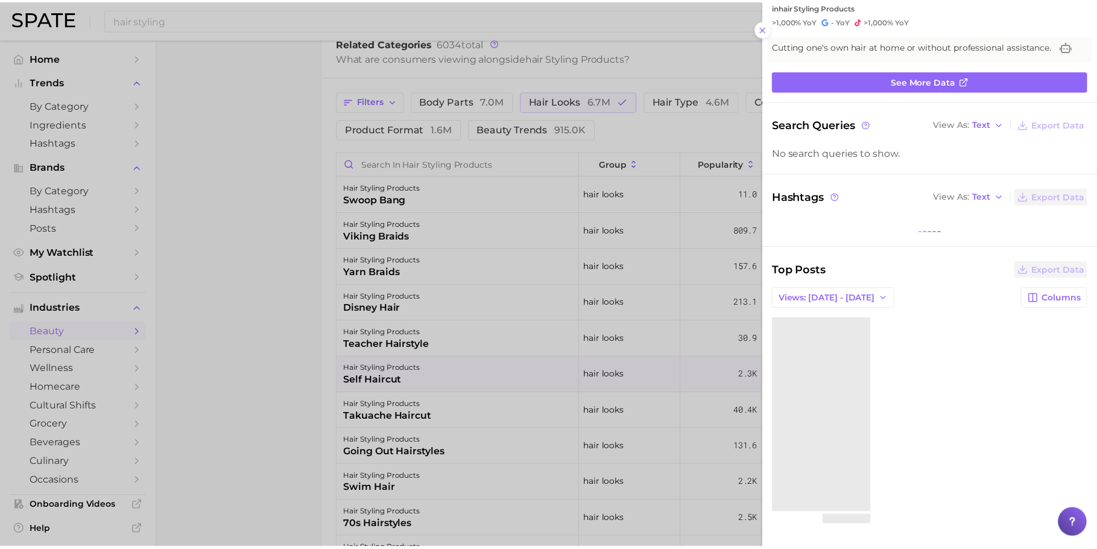
scroll to position [57, 0]
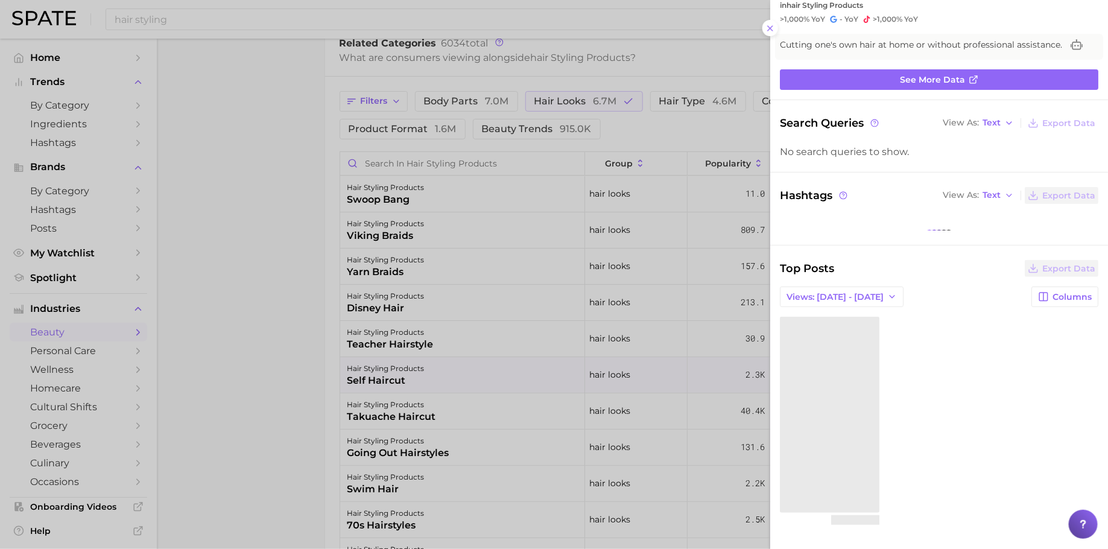
click at [549, 343] on div at bounding box center [554, 274] width 1108 height 549
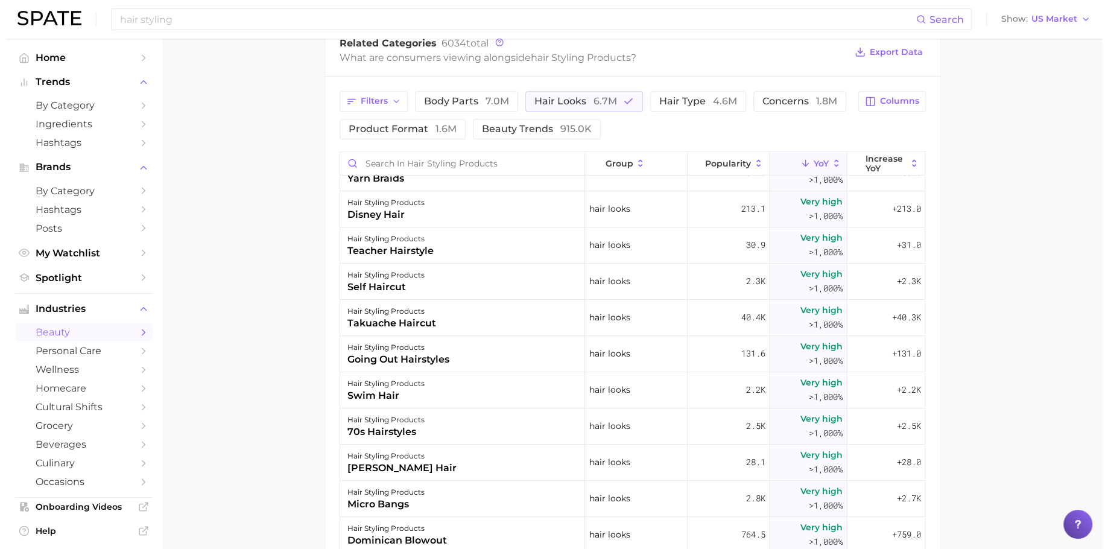
scroll to position [97, 0]
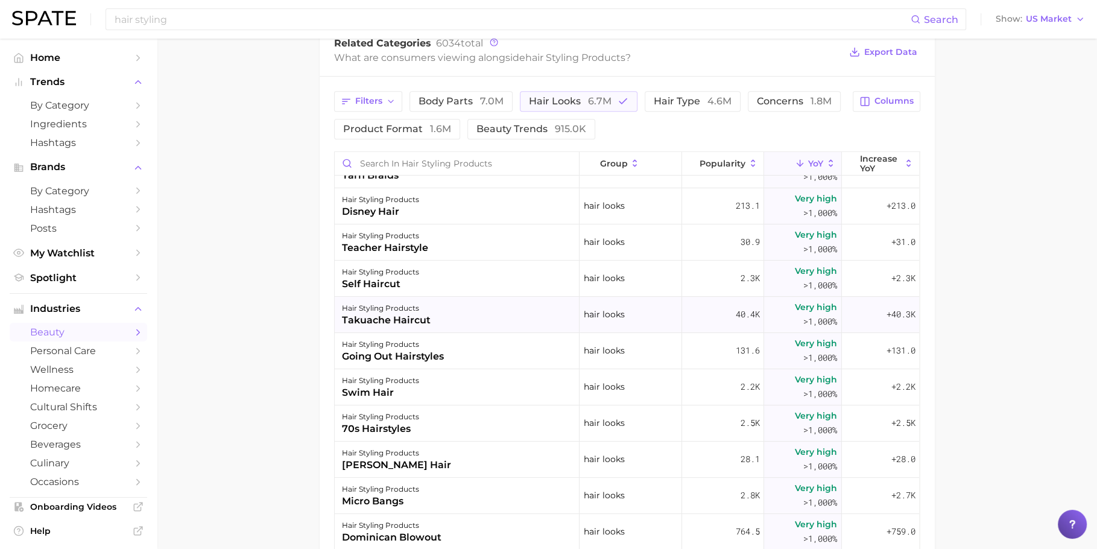
click at [518, 318] on div "hair styling products takuache haircut" at bounding box center [457, 315] width 245 height 36
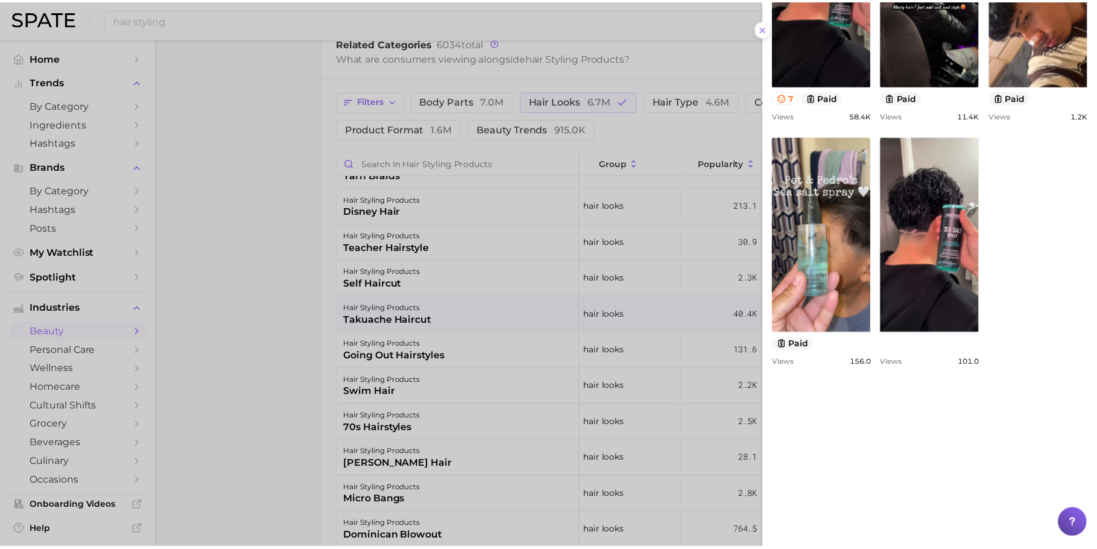
scroll to position [562, 0]
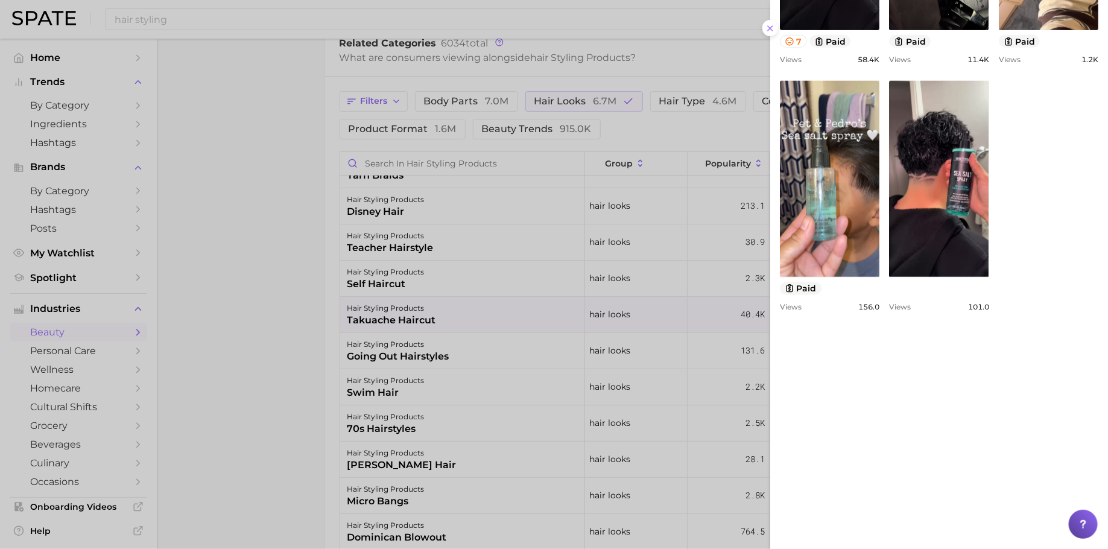
click at [812, 311] on div "view post on TikTok 7 paid Views 58.4k view post on TikTok paid Views 11.4k vie…" at bounding box center [939, 72] width 318 height 477
click at [533, 326] on div at bounding box center [554, 274] width 1108 height 549
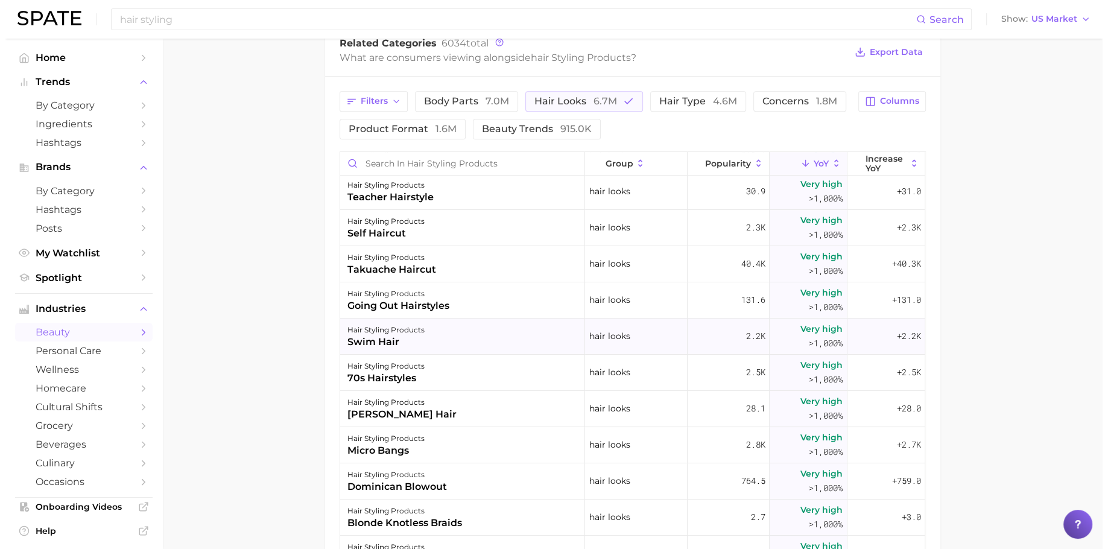
scroll to position [159, 0]
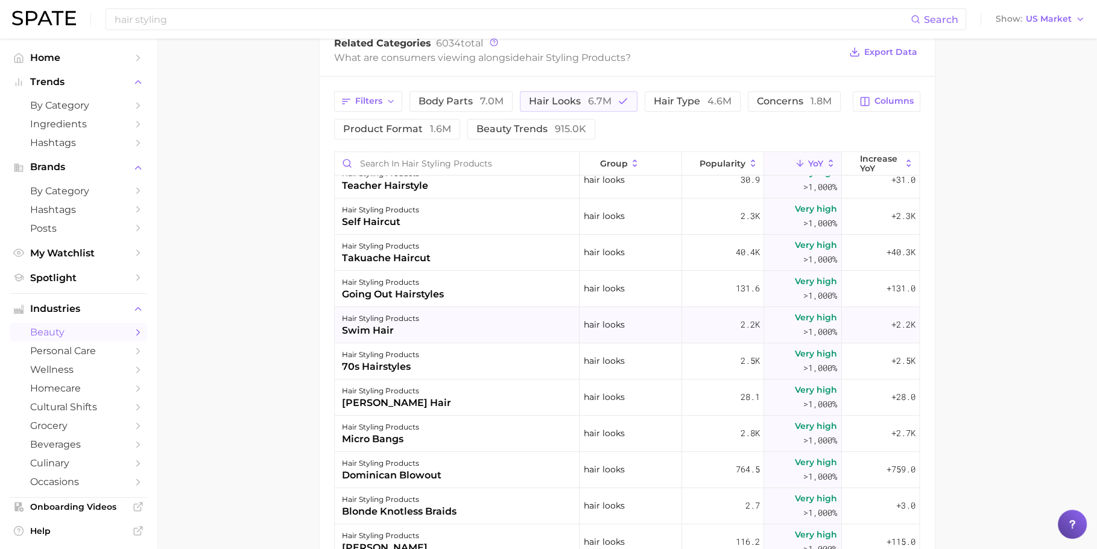
click at [471, 329] on div "hair styling products swim hair" at bounding box center [457, 325] width 245 height 36
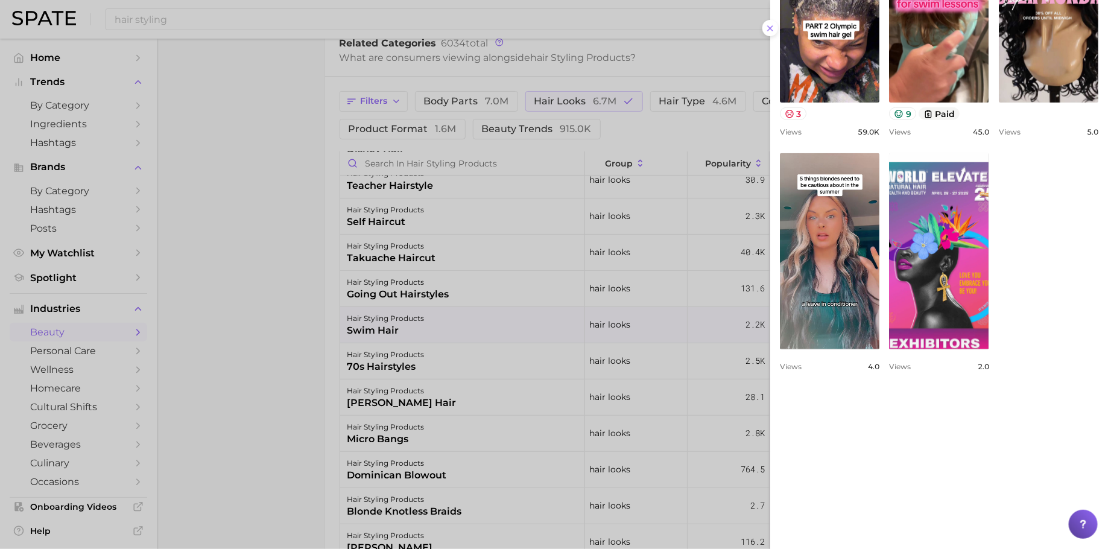
scroll to position [584, 0]
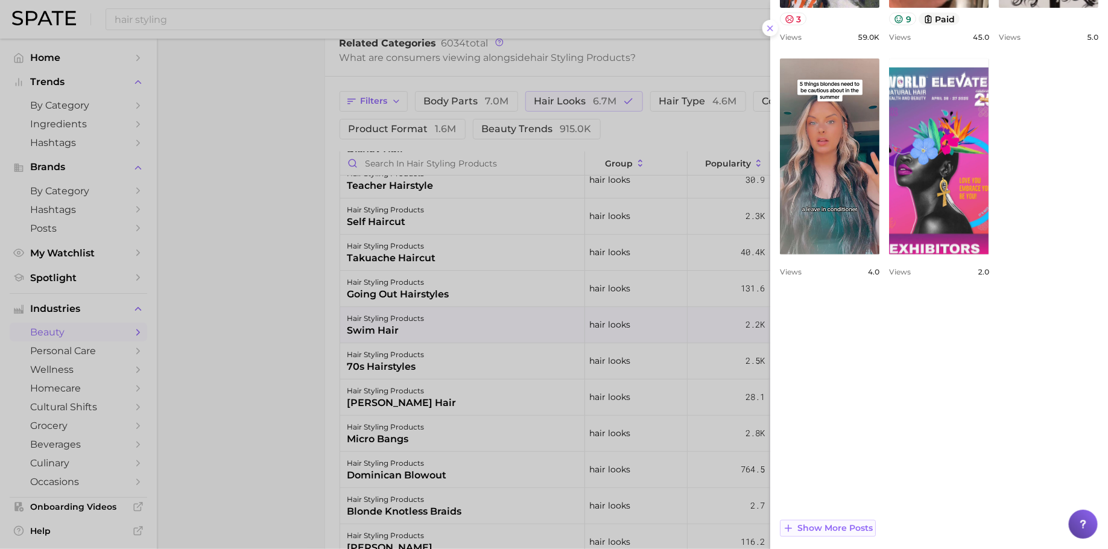
click at [849, 533] on button "Show more posts" at bounding box center [828, 528] width 96 height 17
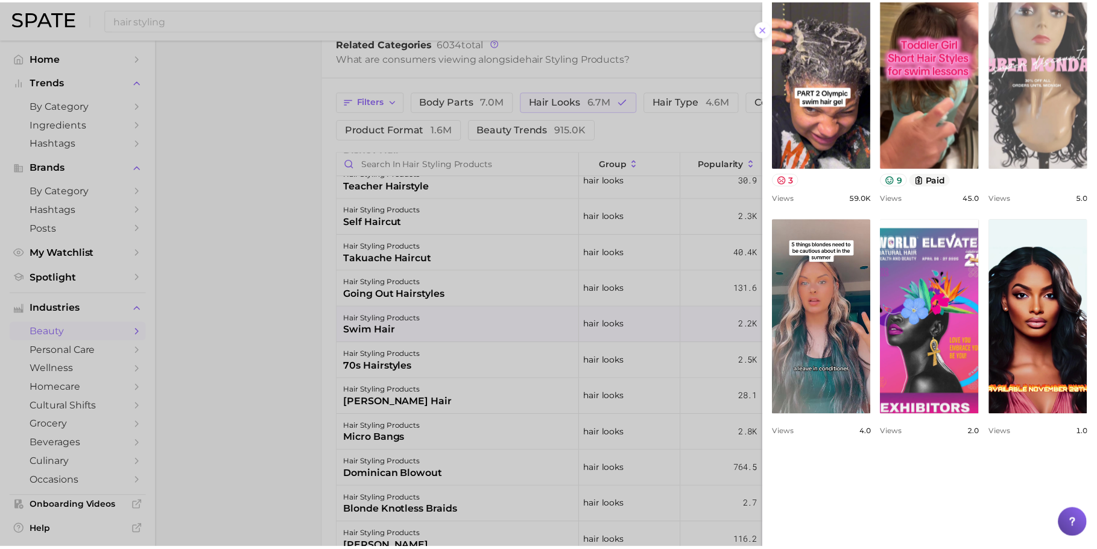
scroll to position [335, 0]
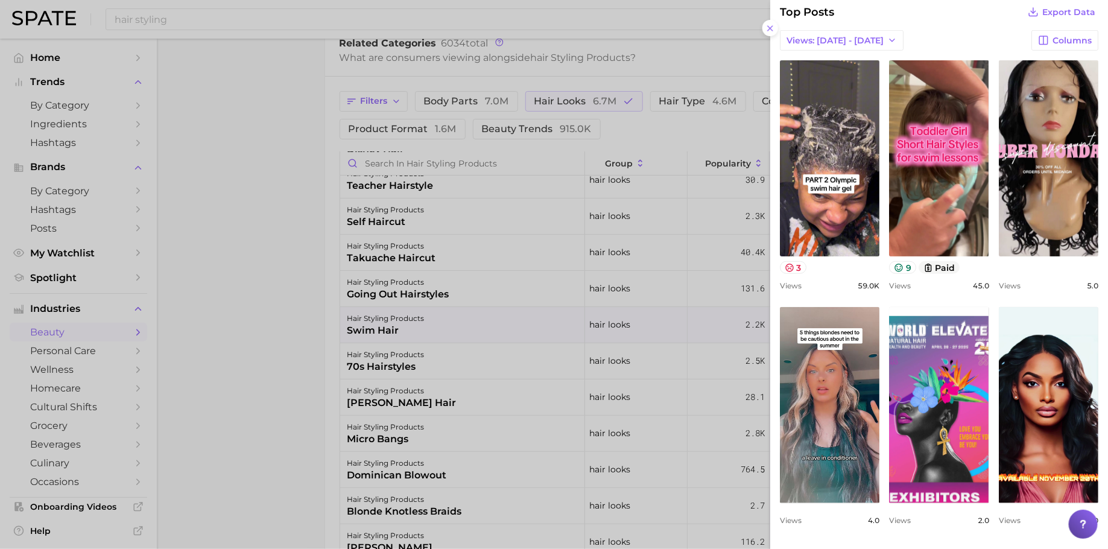
click at [397, 331] on div at bounding box center [554, 274] width 1108 height 549
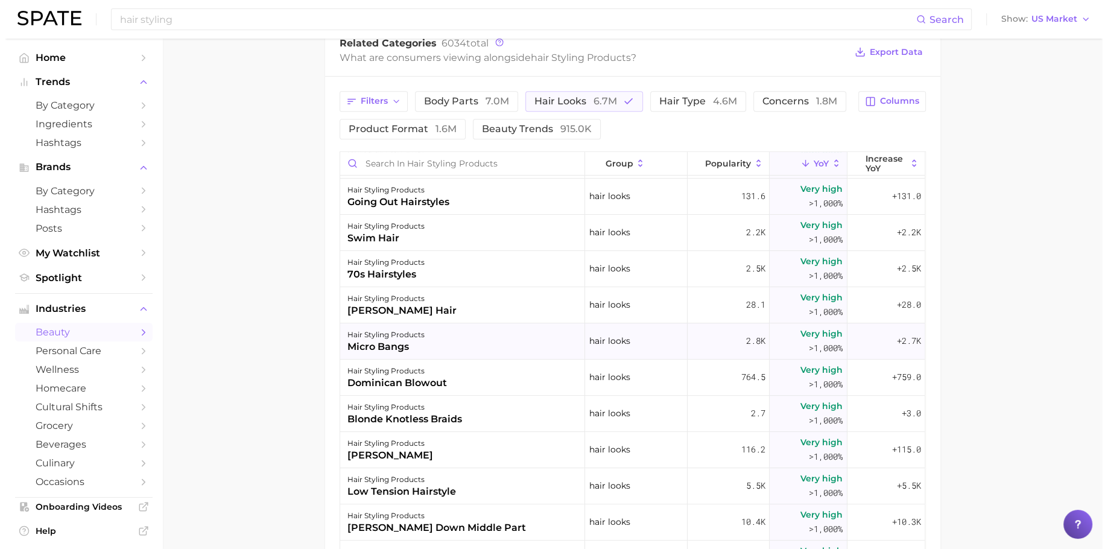
scroll to position [253, 0]
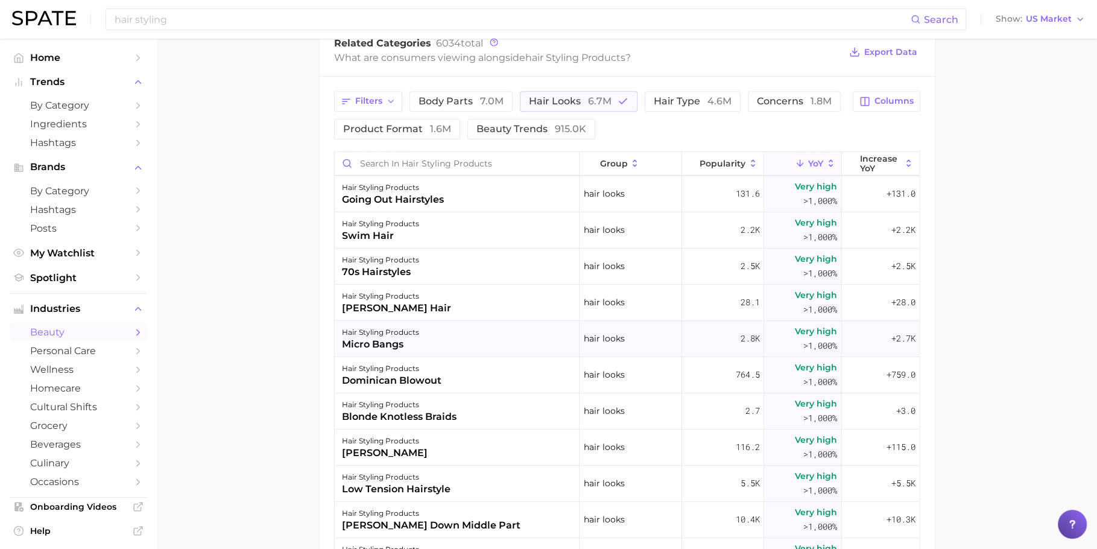
click at [457, 387] on div "hair styling products dominican blowout" at bounding box center [457, 375] width 245 height 36
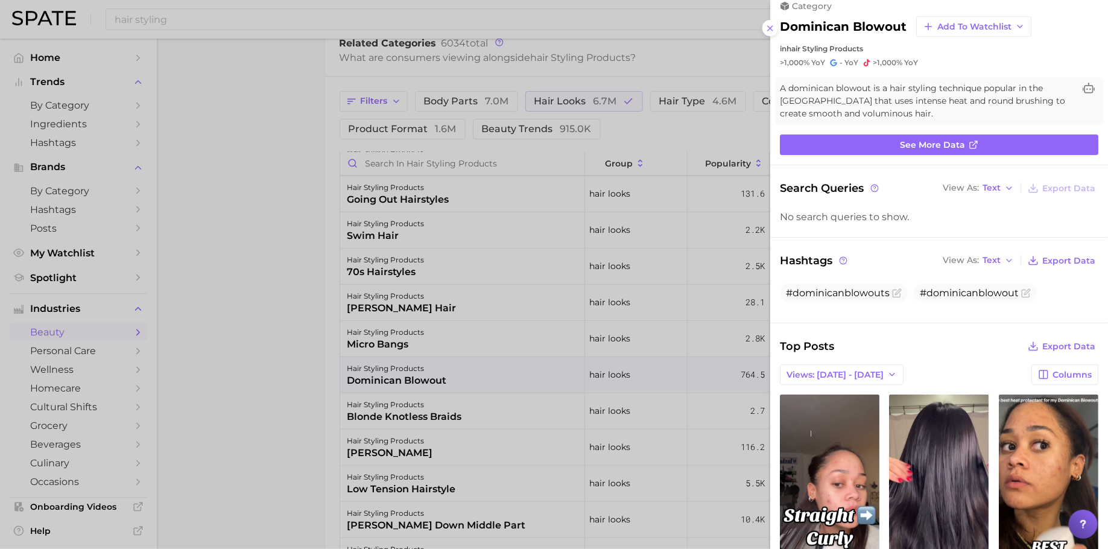
scroll to position [15, 0]
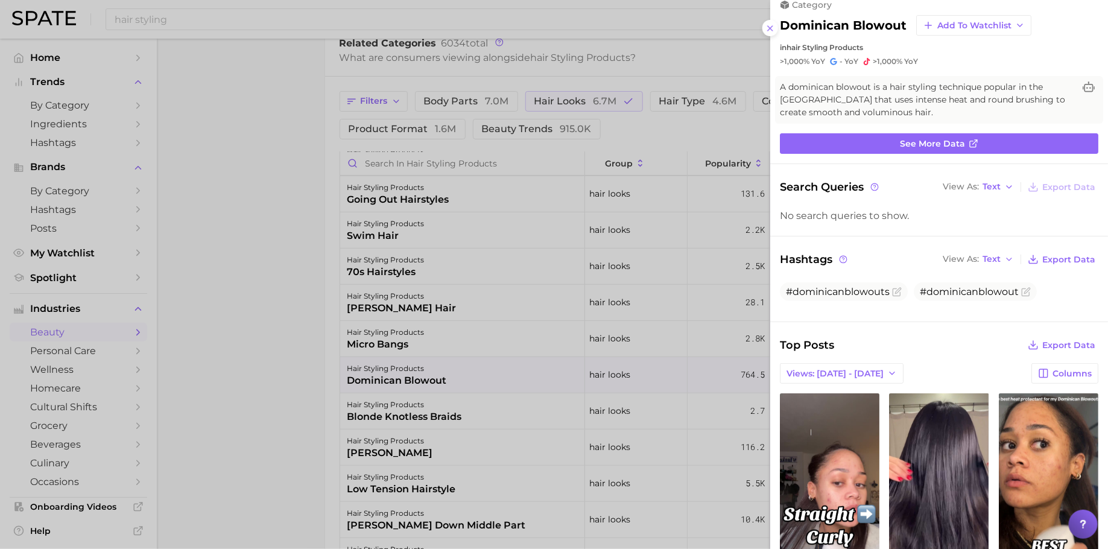
click at [507, 373] on div at bounding box center [554, 274] width 1108 height 549
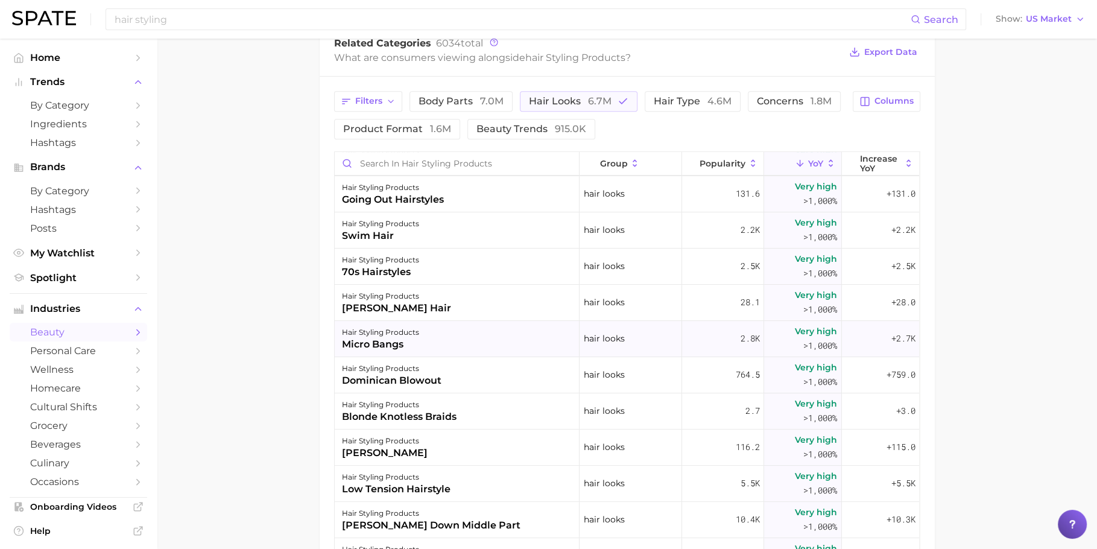
click at [519, 339] on div "hair styling products micro bangs" at bounding box center [457, 339] width 245 height 36
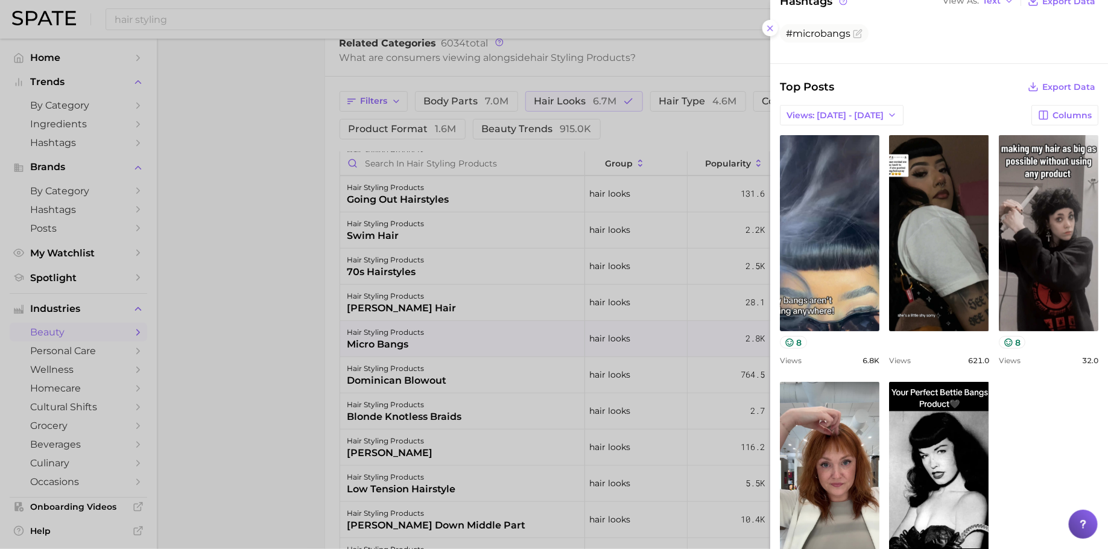
scroll to position [0, 0]
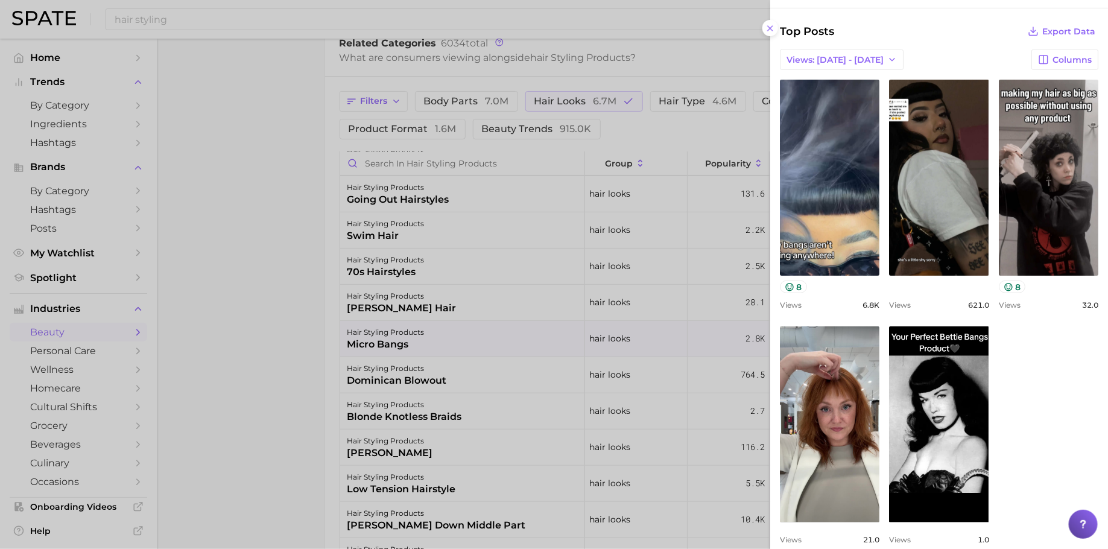
click at [627, 363] on div at bounding box center [554, 274] width 1108 height 549
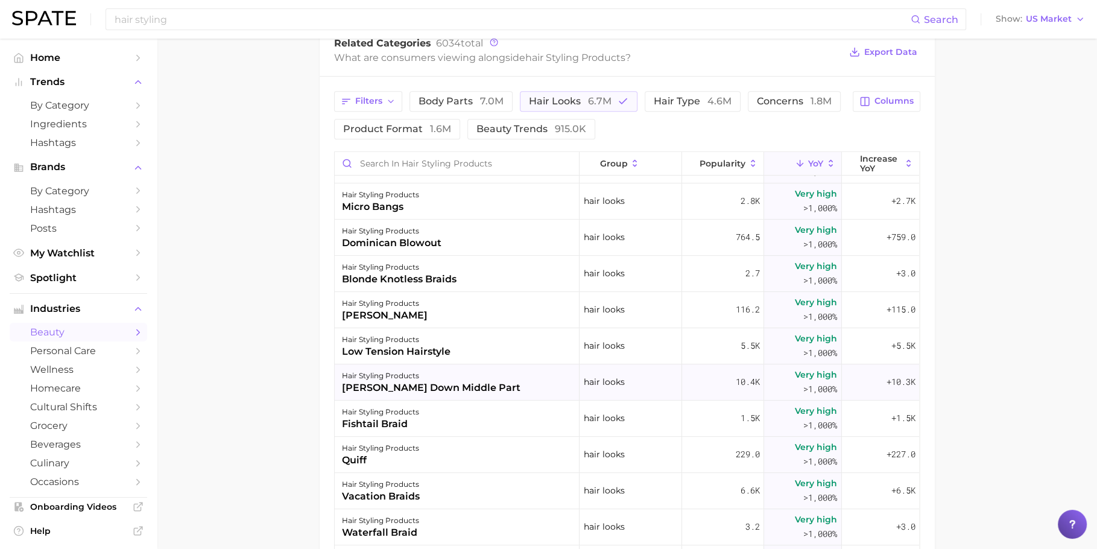
click at [496, 371] on div "hair styling products [PERSON_NAME] down middle part" at bounding box center [457, 382] width 245 height 36
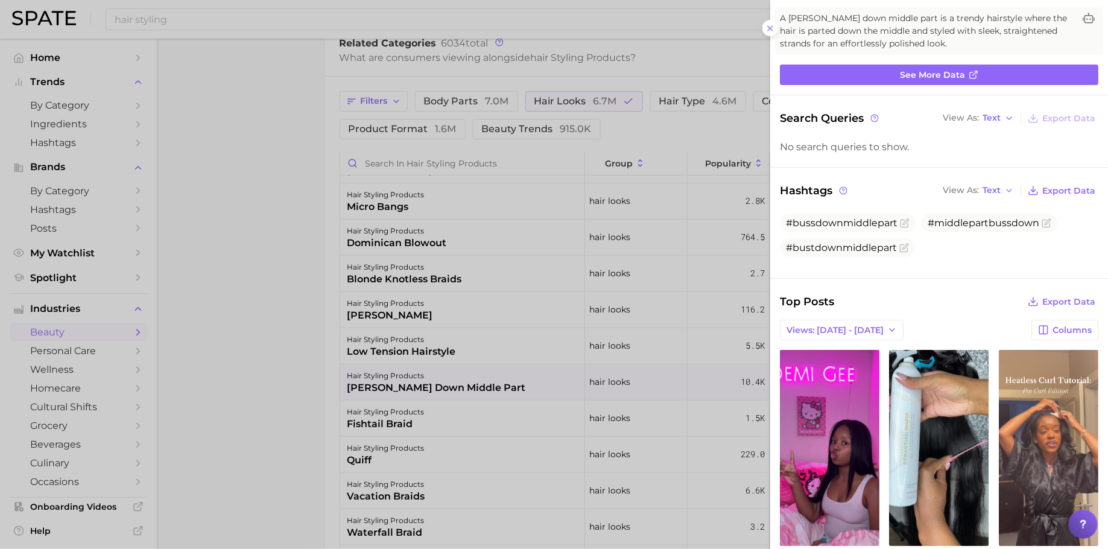
click at [258, 271] on div at bounding box center [554, 274] width 1108 height 549
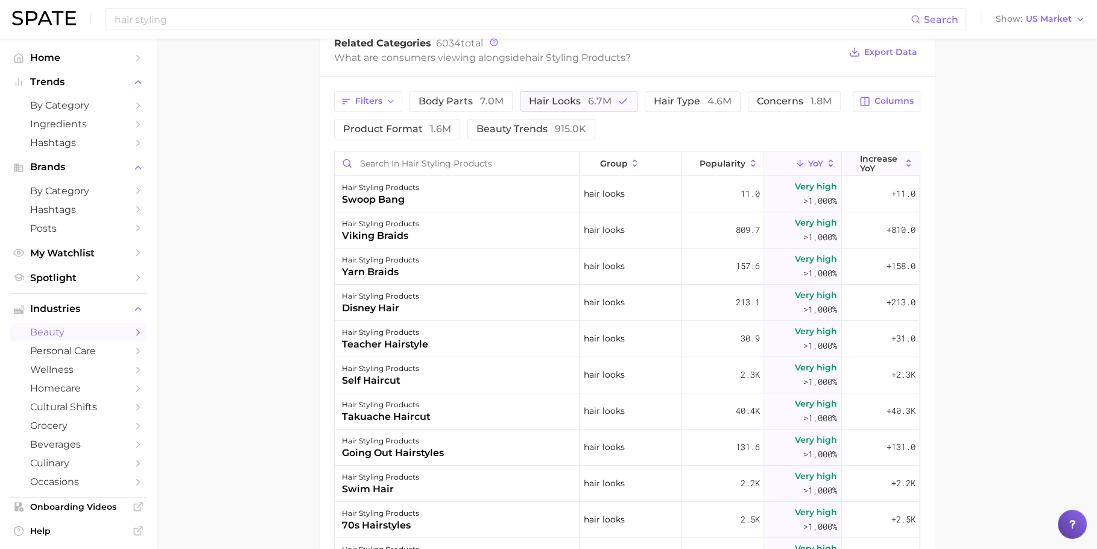
click at [874, 156] on span "Increase YoY" at bounding box center [880, 163] width 41 height 19
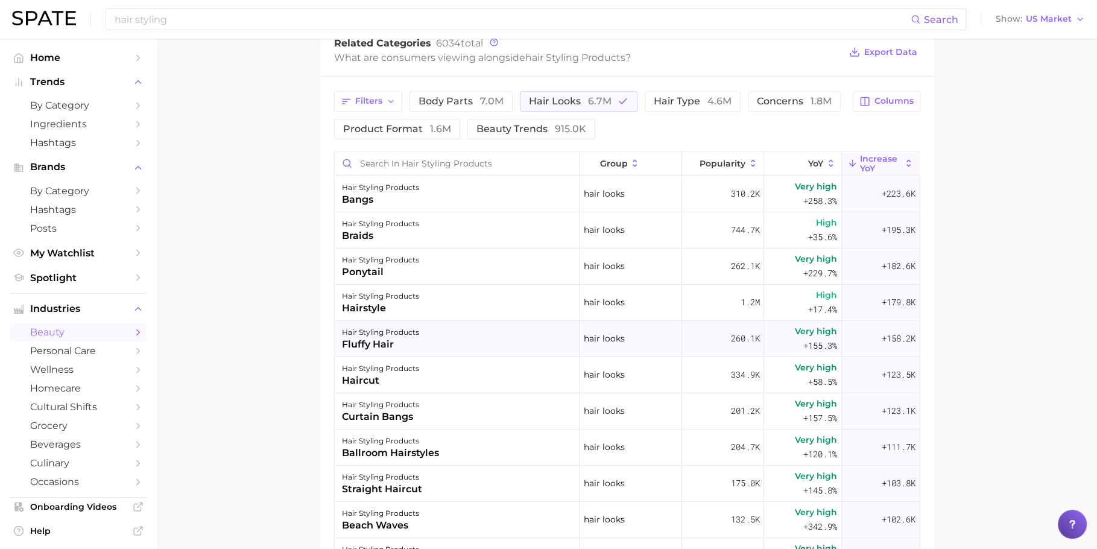
click at [434, 343] on div "hair styling products fluffy hair" at bounding box center [457, 339] width 245 height 36
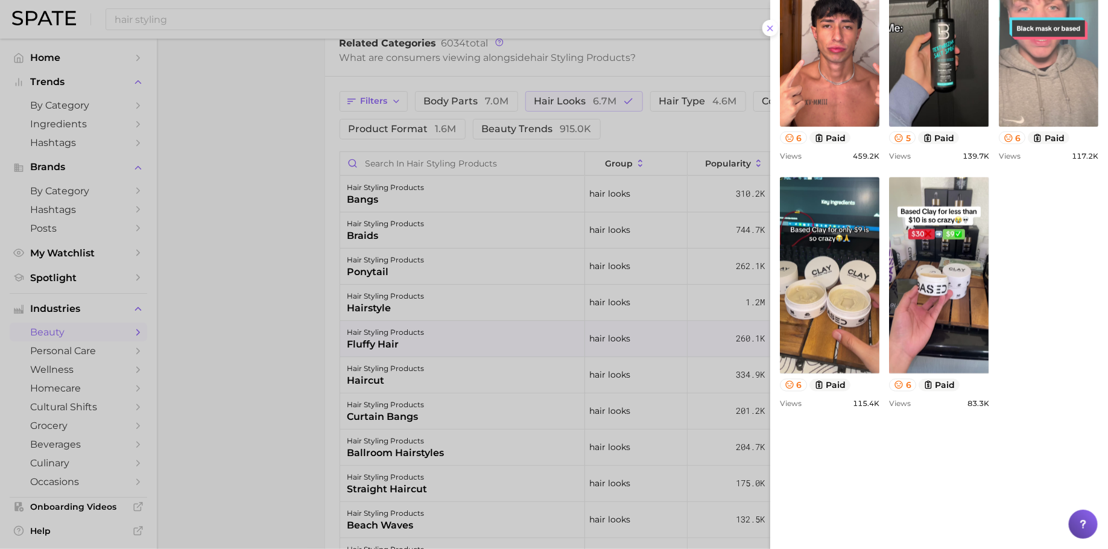
scroll to position [534, 0]
